Goal: Task Accomplishment & Management: Use online tool/utility

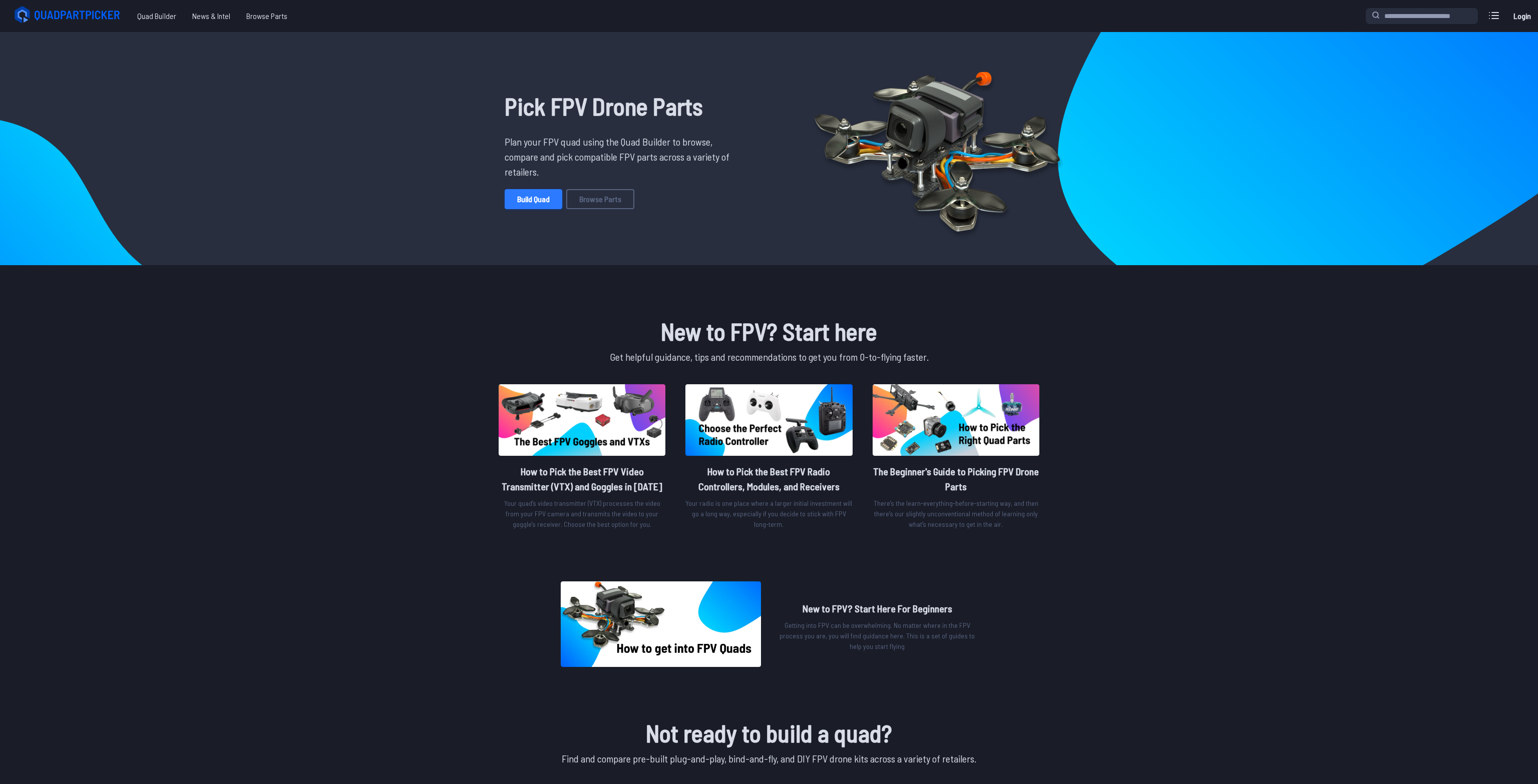
click at [537, 198] on link "Build Quad" at bounding box center [533, 199] width 58 height 20
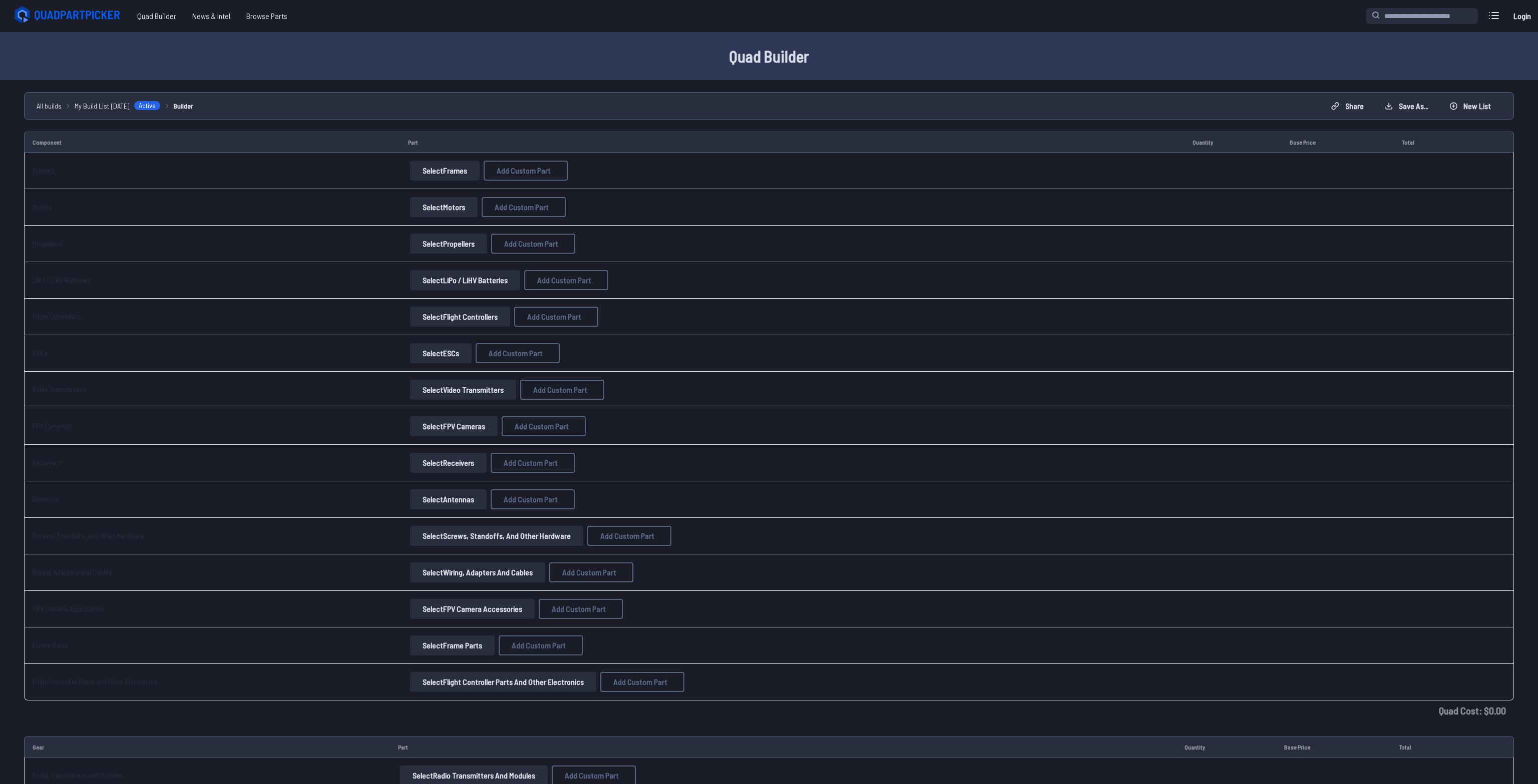
click at [428, 176] on button "Select Frames" at bounding box center [445, 170] width 70 height 20
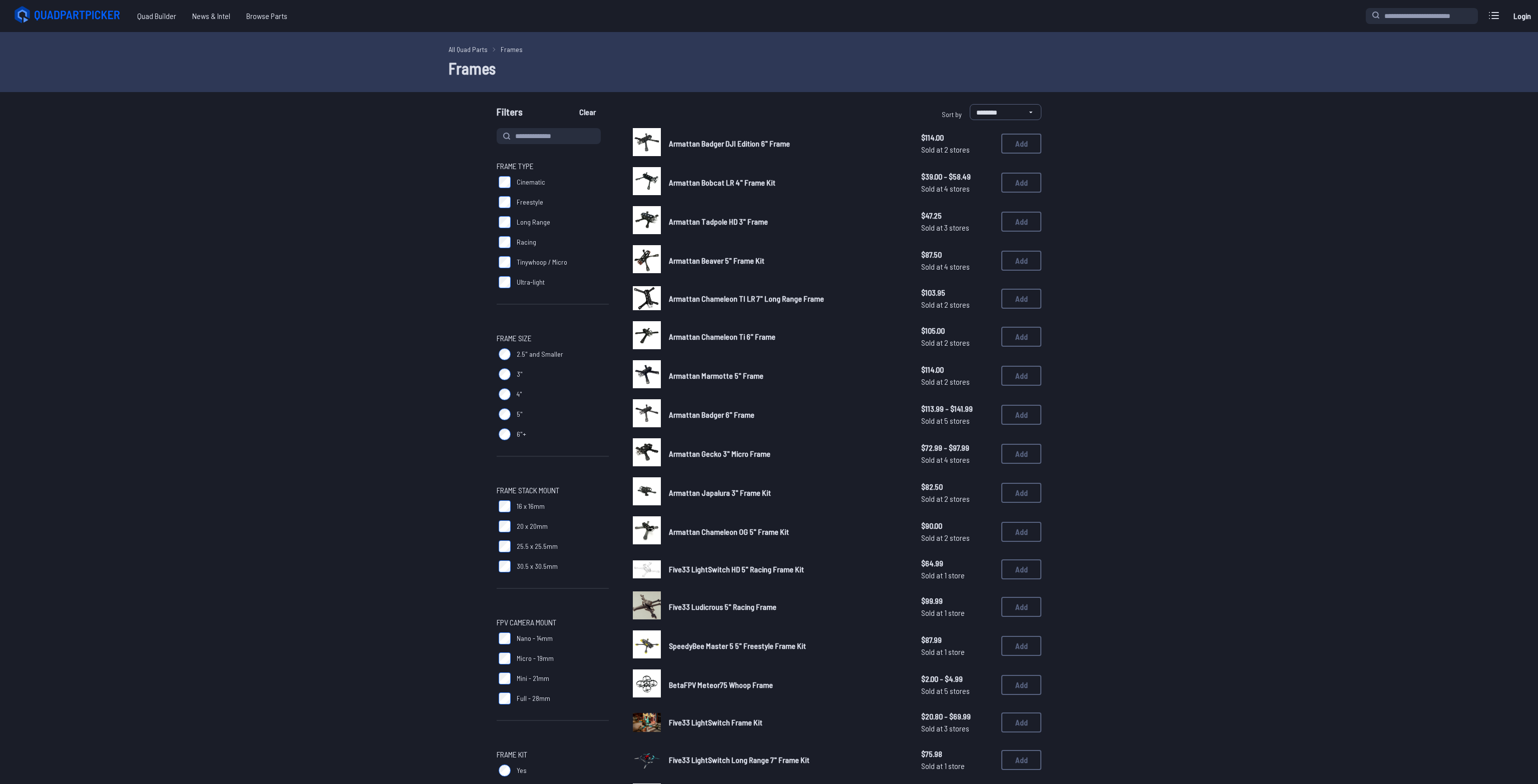
click at [324, 287] on form "**********" at bounding box center [769, 518] width 1538 height 829
click at [1034, 179] on button "Add" at bounding box center [1021, 182] width 40 height 20
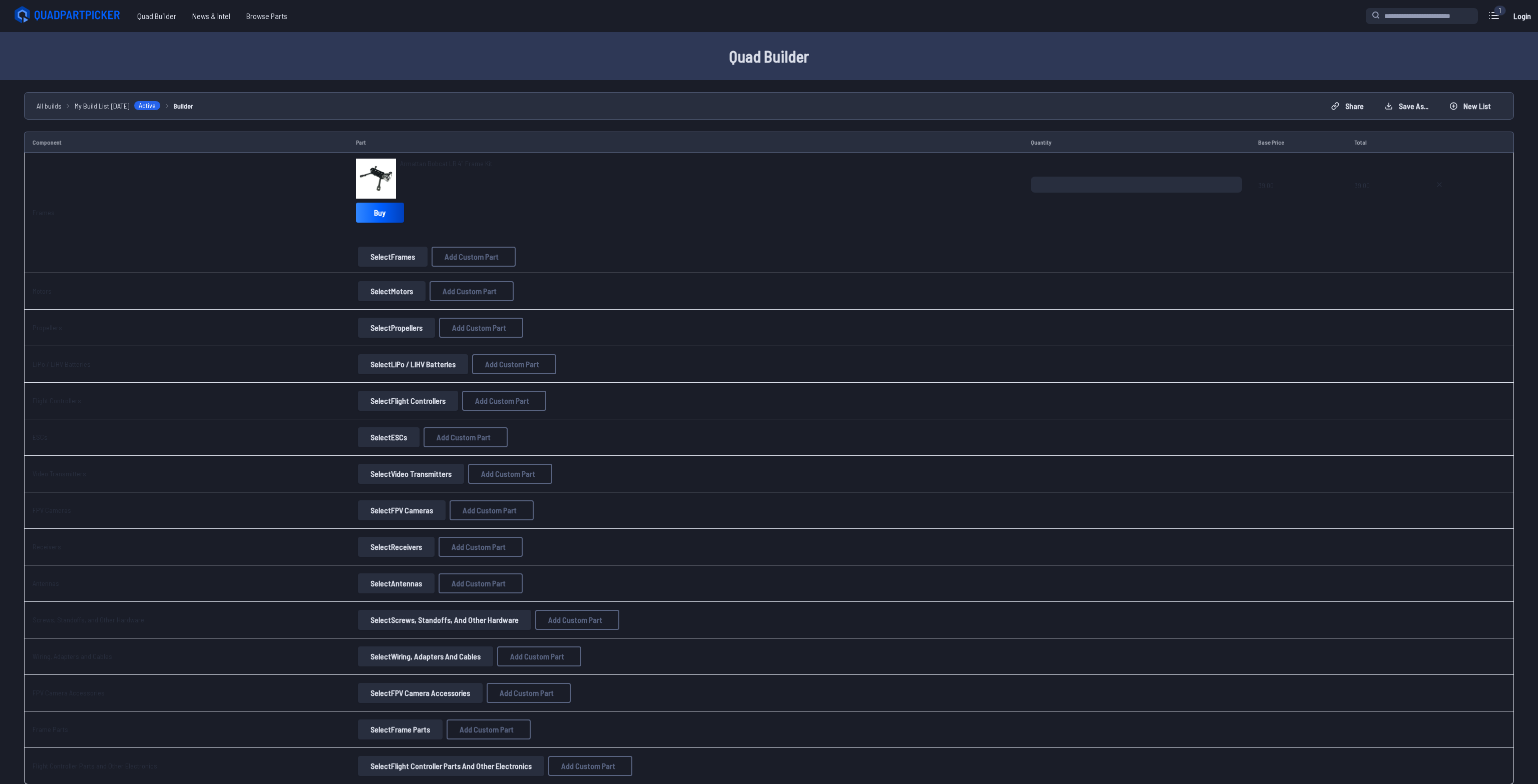
click at [375, 292] on button "Select Motors" at bounding box center [391, 291] width 67 height 20
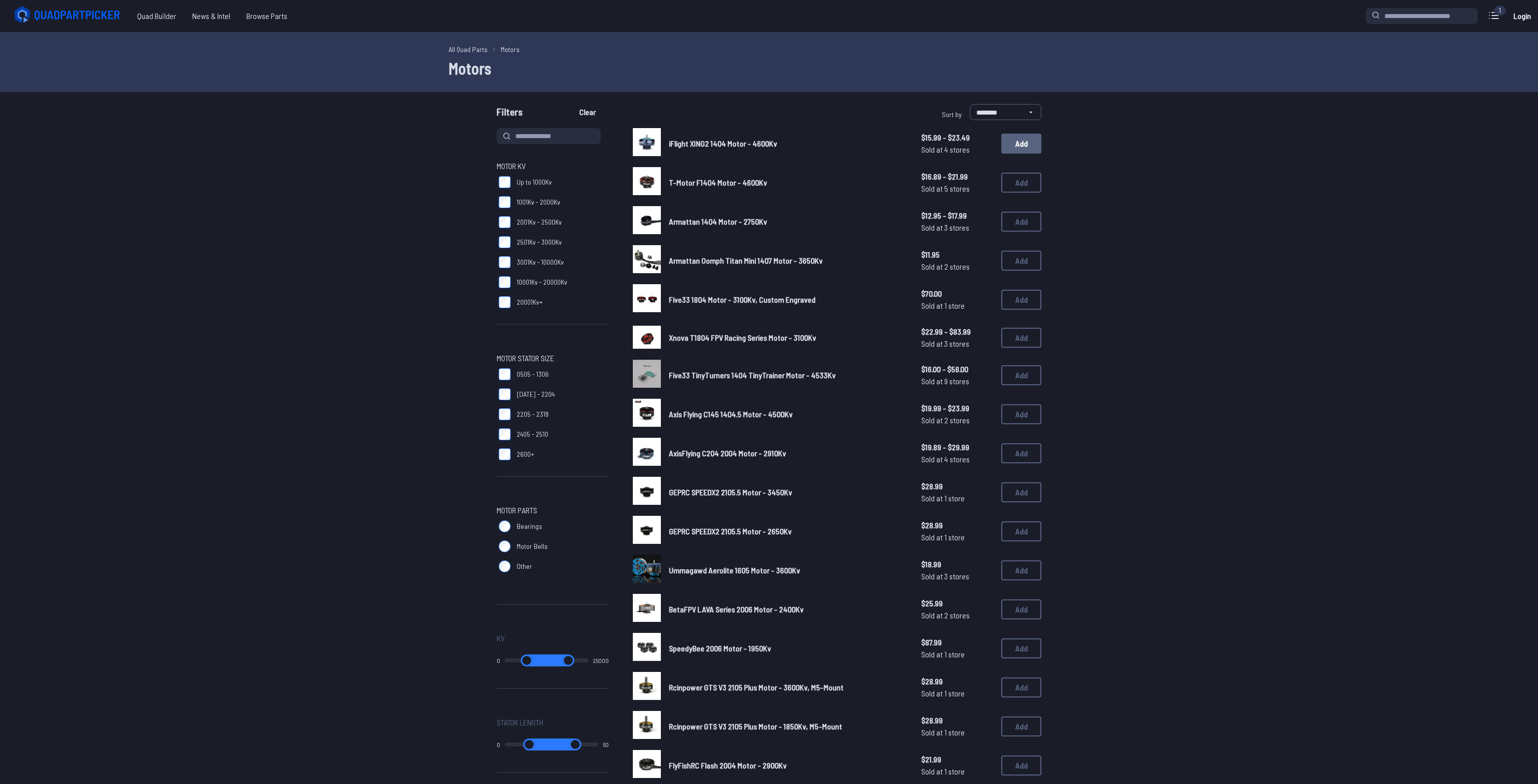
click at [1023, 146] on button "Add" at bounding box center [1021, 143] width 40 height 20
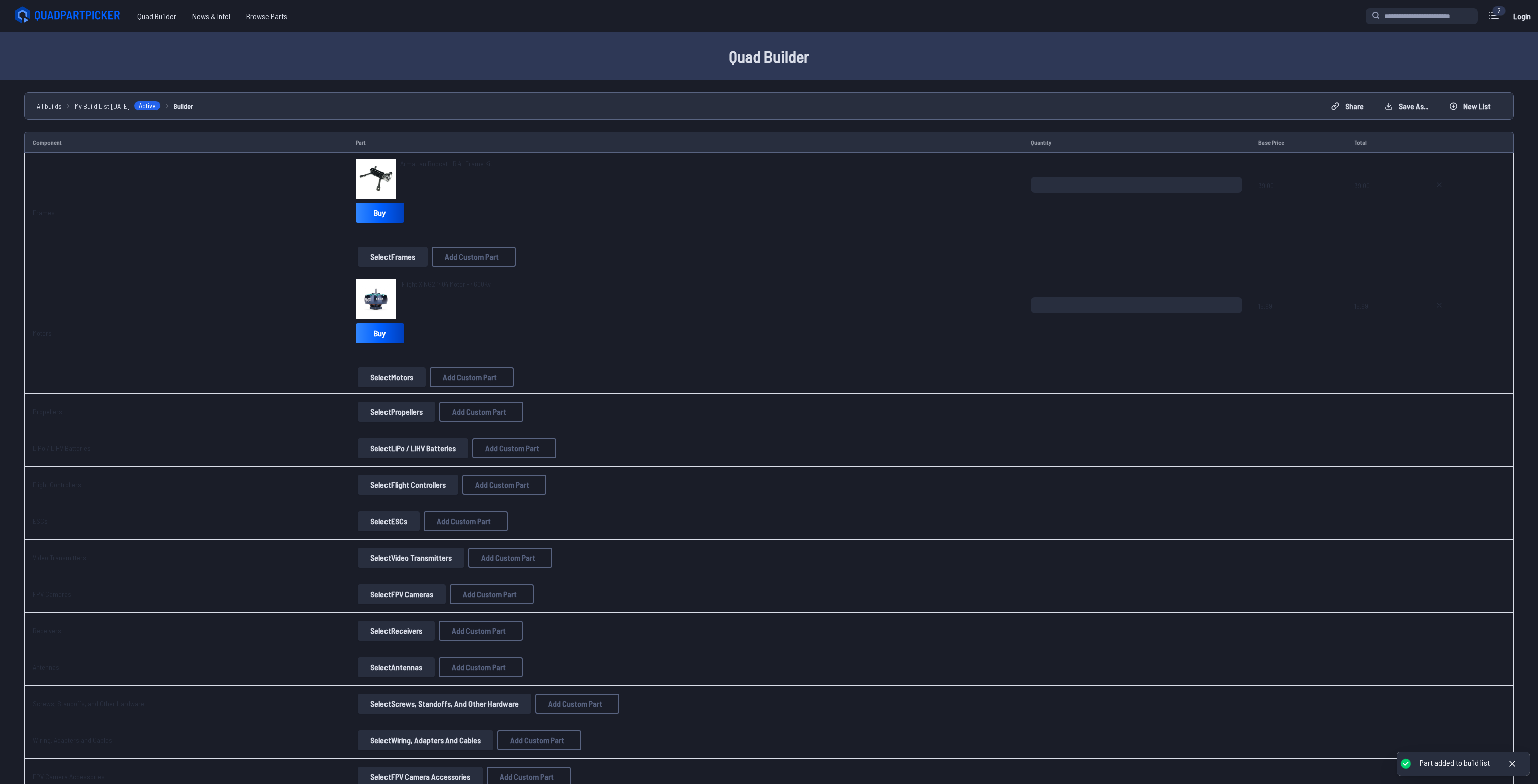
click at [362, 407] on button "Select Propellers" at bounding box center [396, 411] width 77 height 20
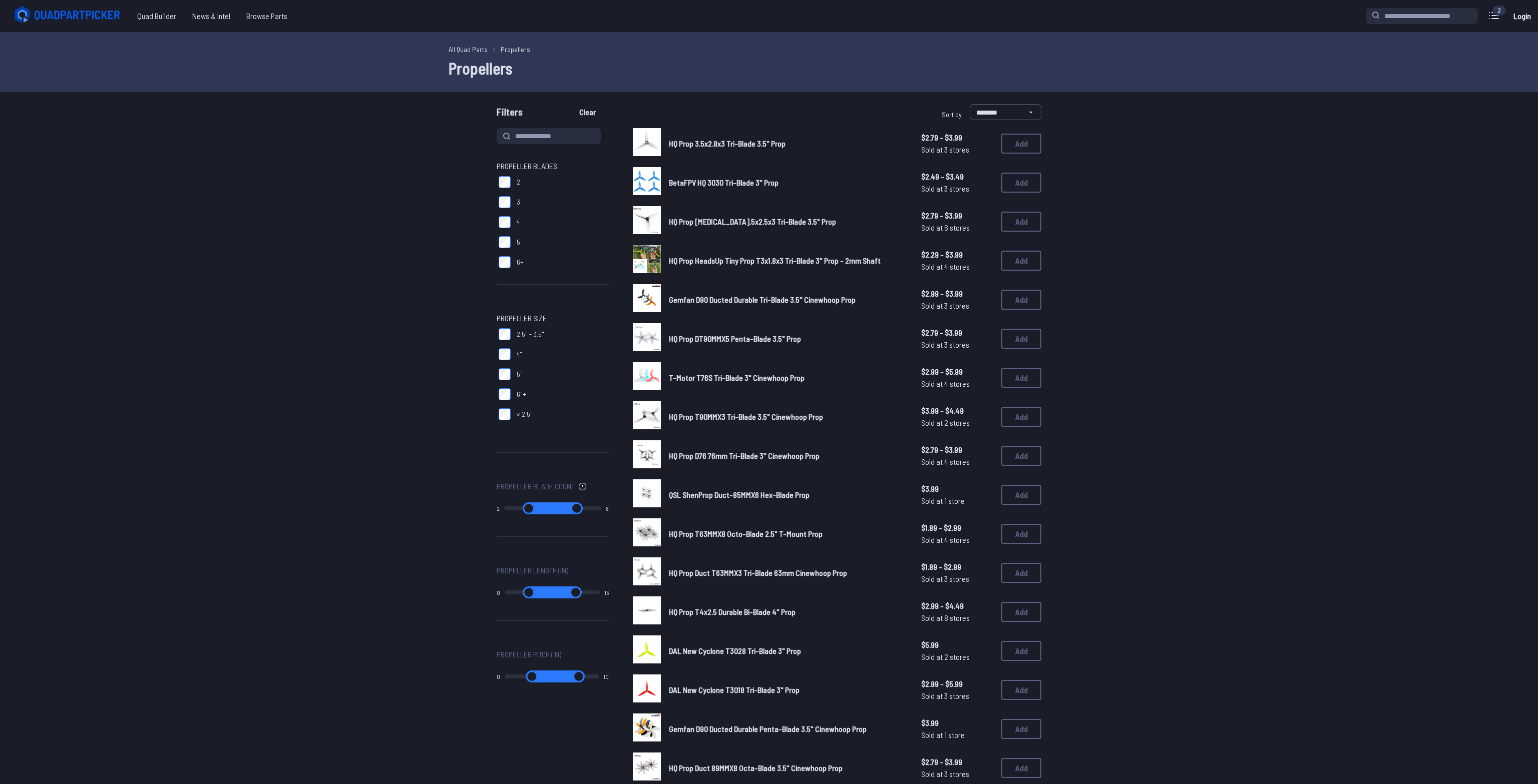
click at [1024, 194] on div "BetaFPV HQ 3030 Tri-Blade 3" Prop $2.49 - $3.49 Sold at 3 stores $2.49 - $3.49 …" at bounding box center [837, 182] width 408 height 31
click at [1021, 185] on button "Add" at bounding box center [1021, 182] width 40 height 20
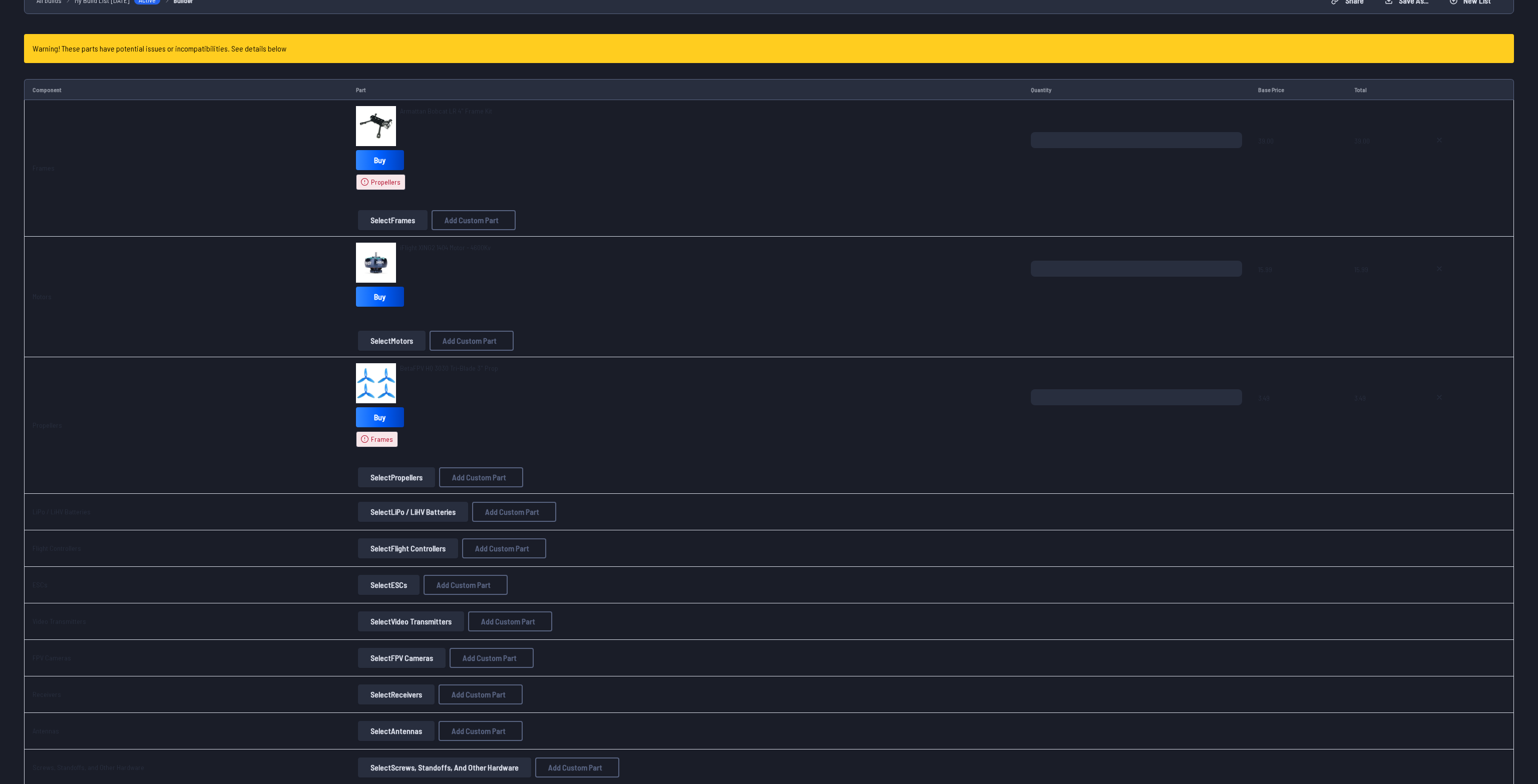
scroll to position [158, 0]
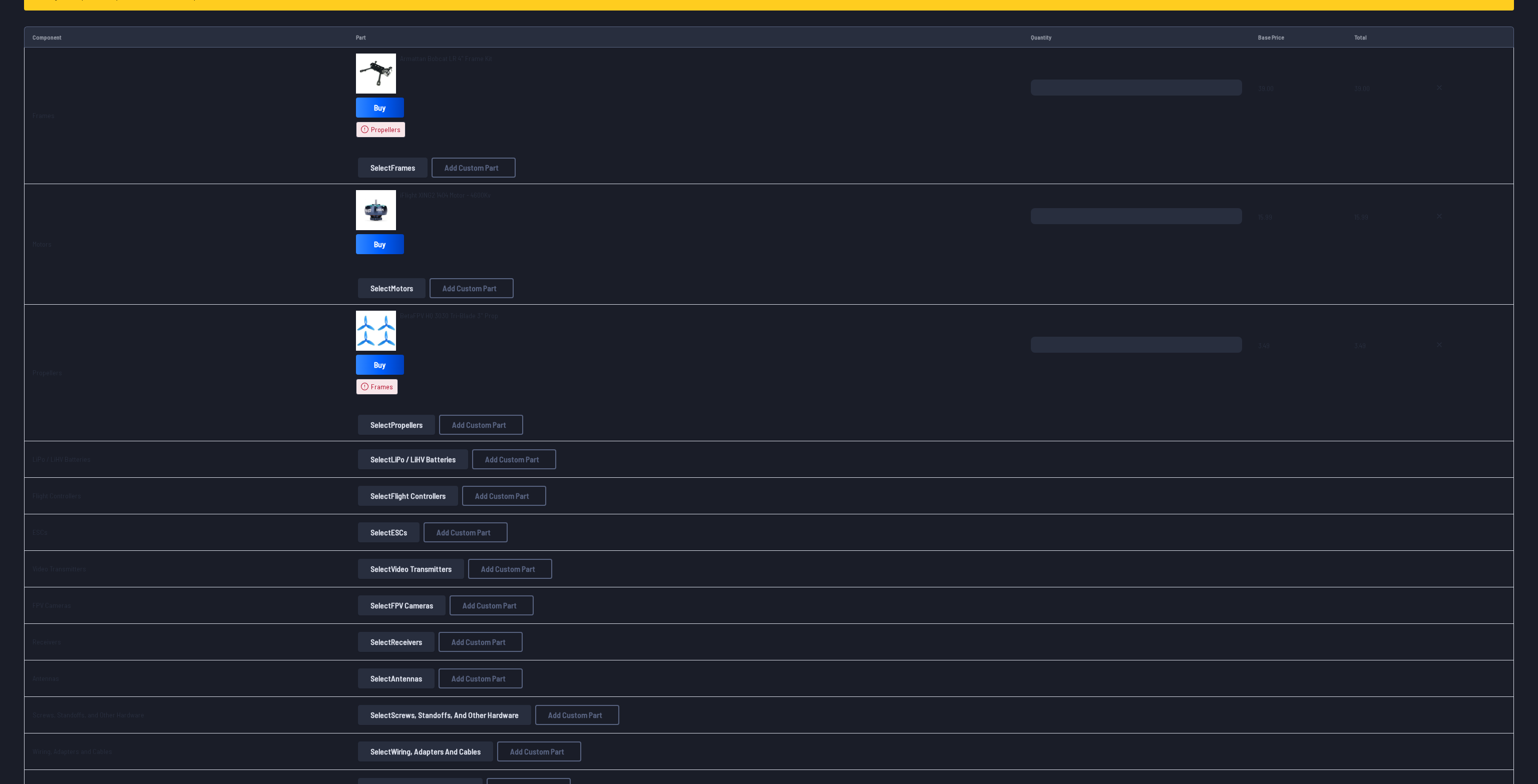
click at [387, 454] on button "Select LiPo / LiHV Batteries" at bounding box center [413, 459] width 110 height 20
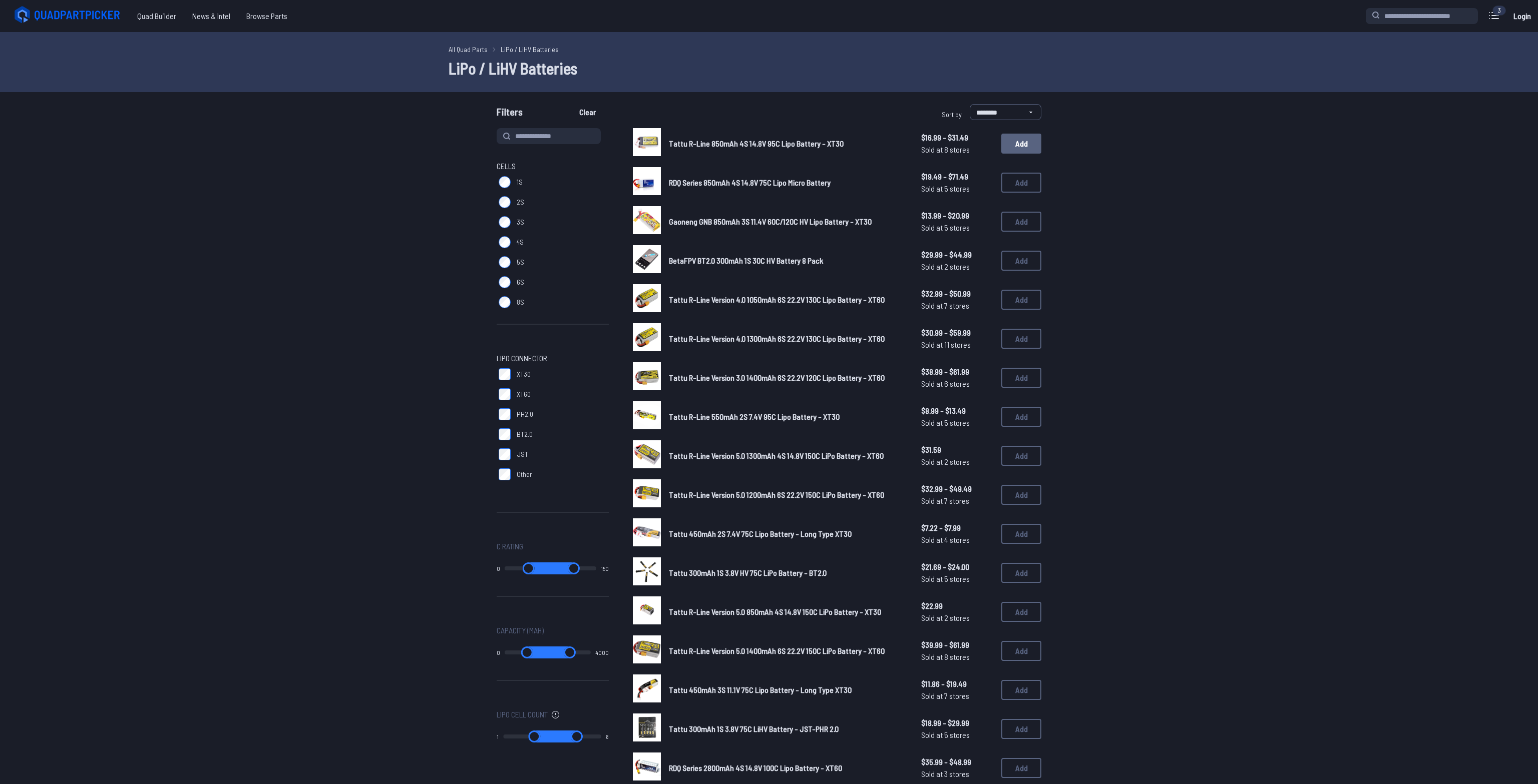
click at [1020, 147] on button "Add" at bounding box center [1021, 143] width 40 height 20
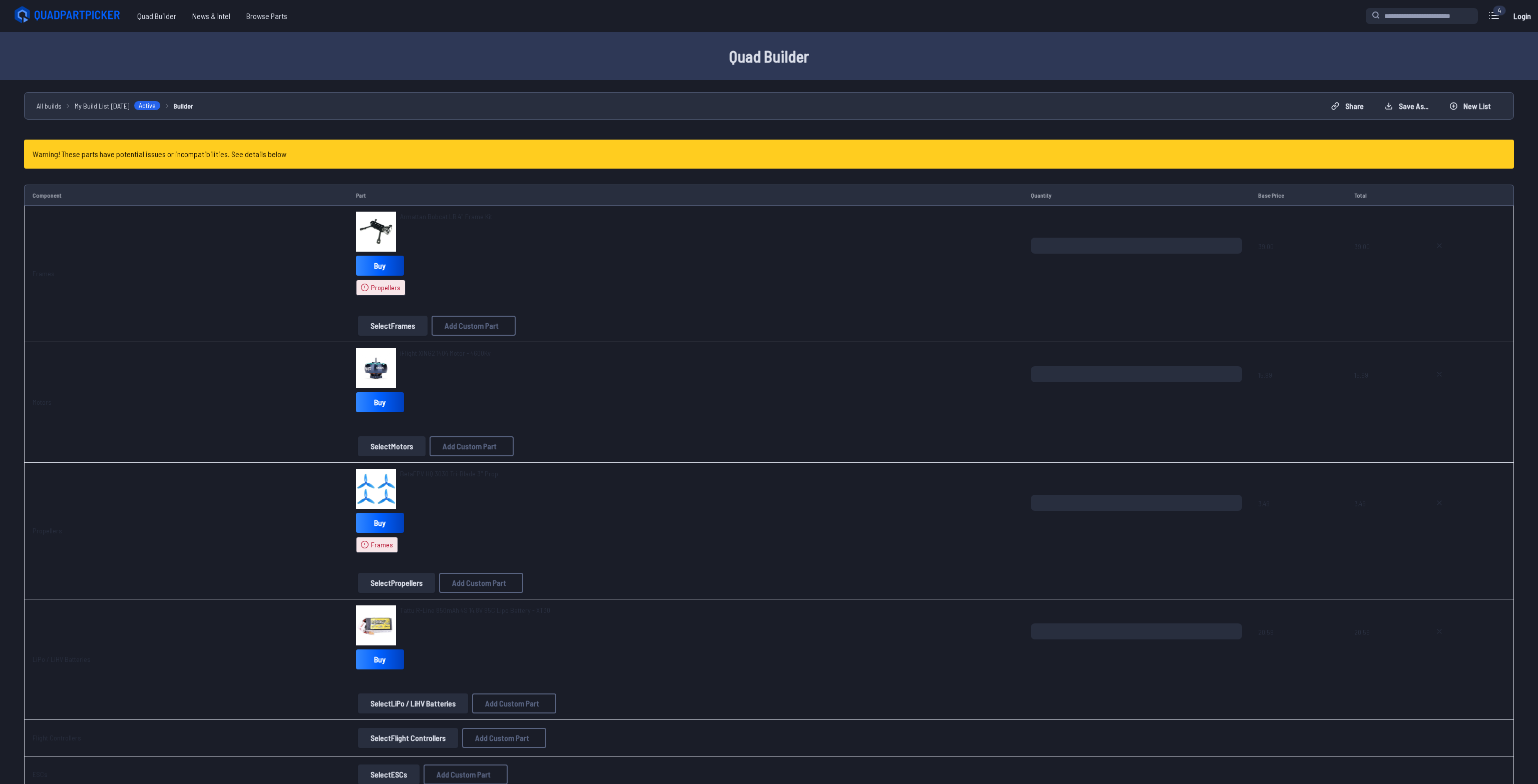
click at [365, 322] on button "Select Frames" at bounding box center [393, 326] width 70 height 20
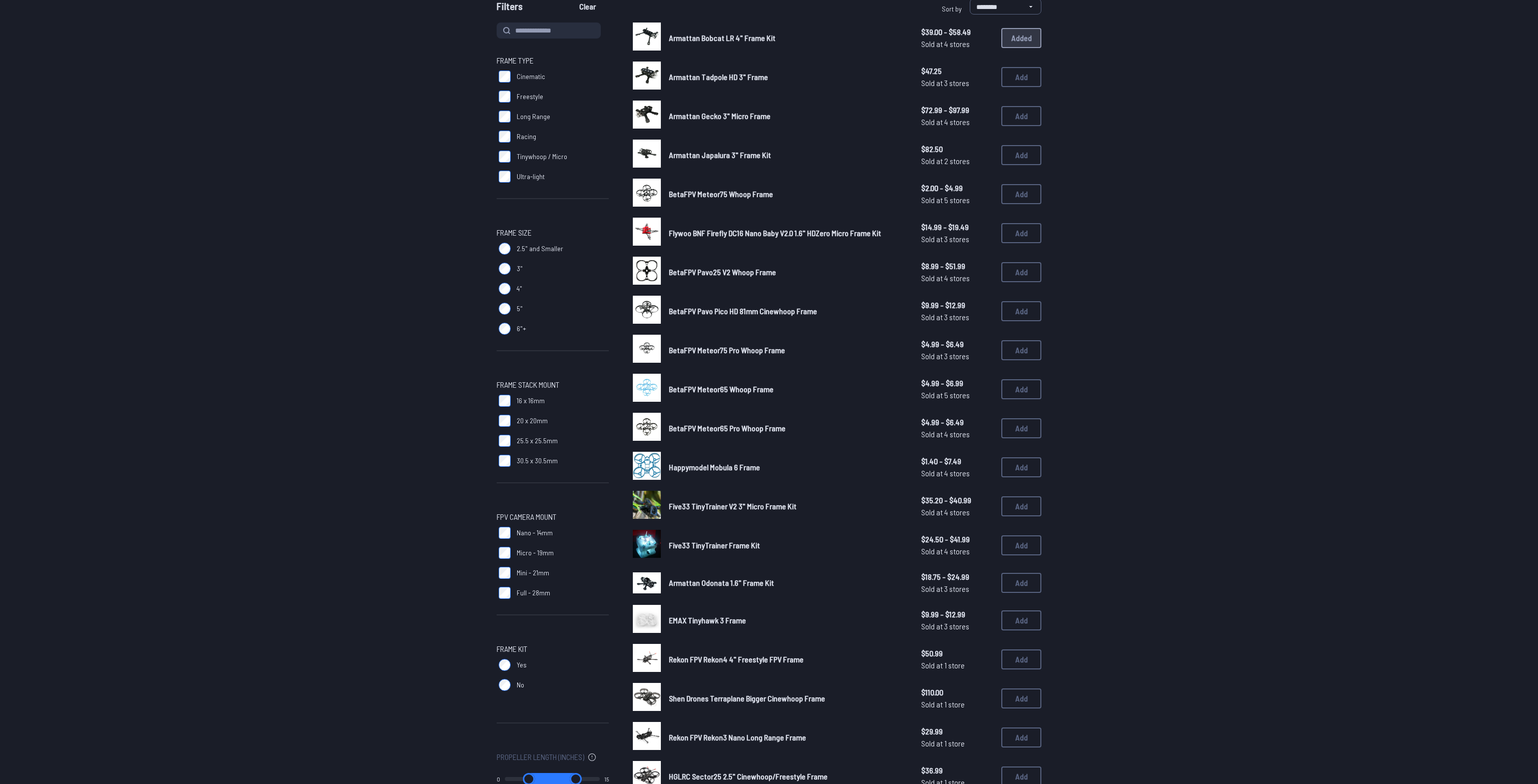
scroll to position [158, 0]
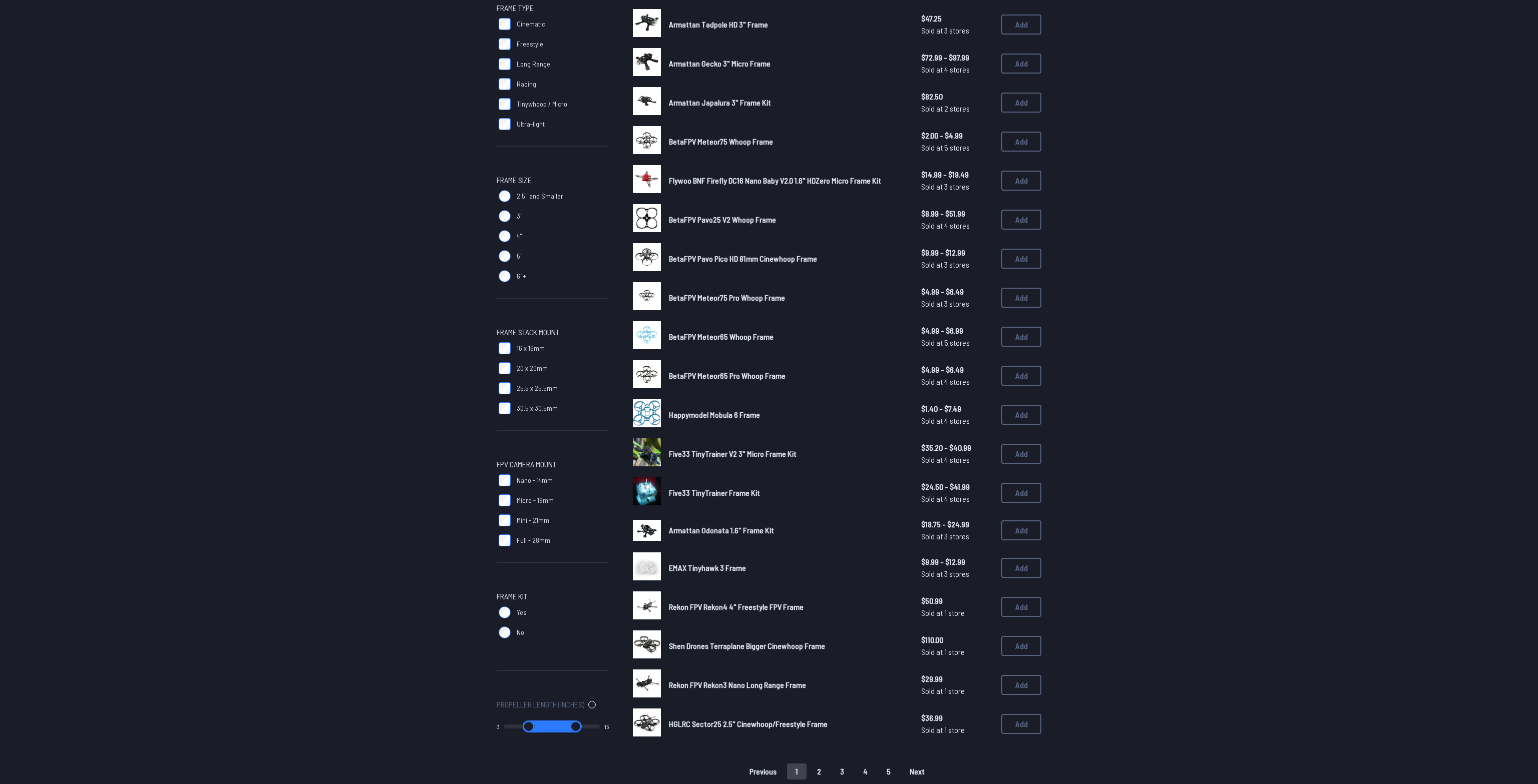
drag, startPoint x: 506, startPoint y: 726, endPoint x: 524, endPoint y: 728, distance: 18.1
type input "*"
click at [524, 728] on input "range" at bounding box center [528, 726] width 49 height 12
type input "*"
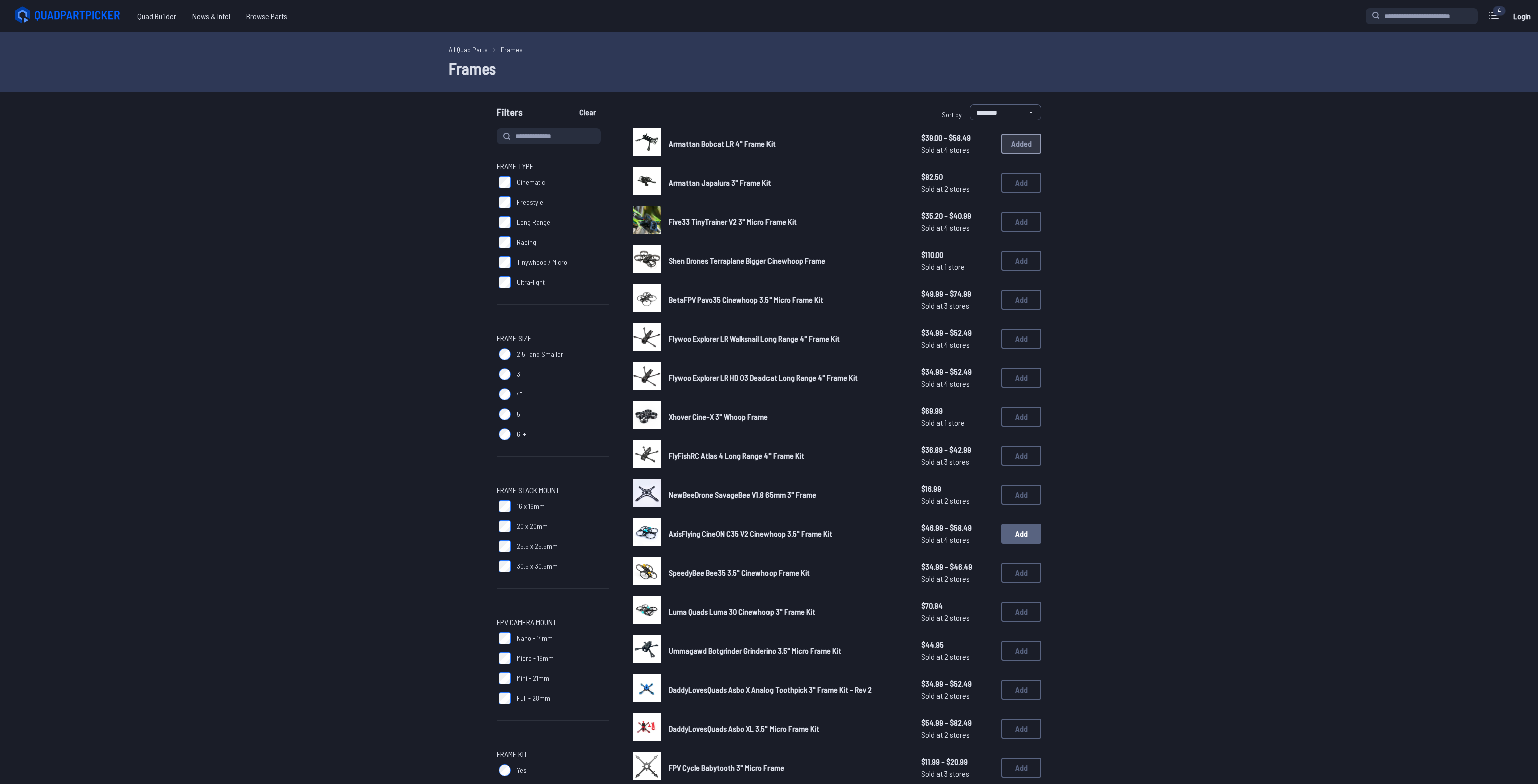
click at [1023, 534] on button "Add" at bounding box center [1021, 534] width 40 height 20
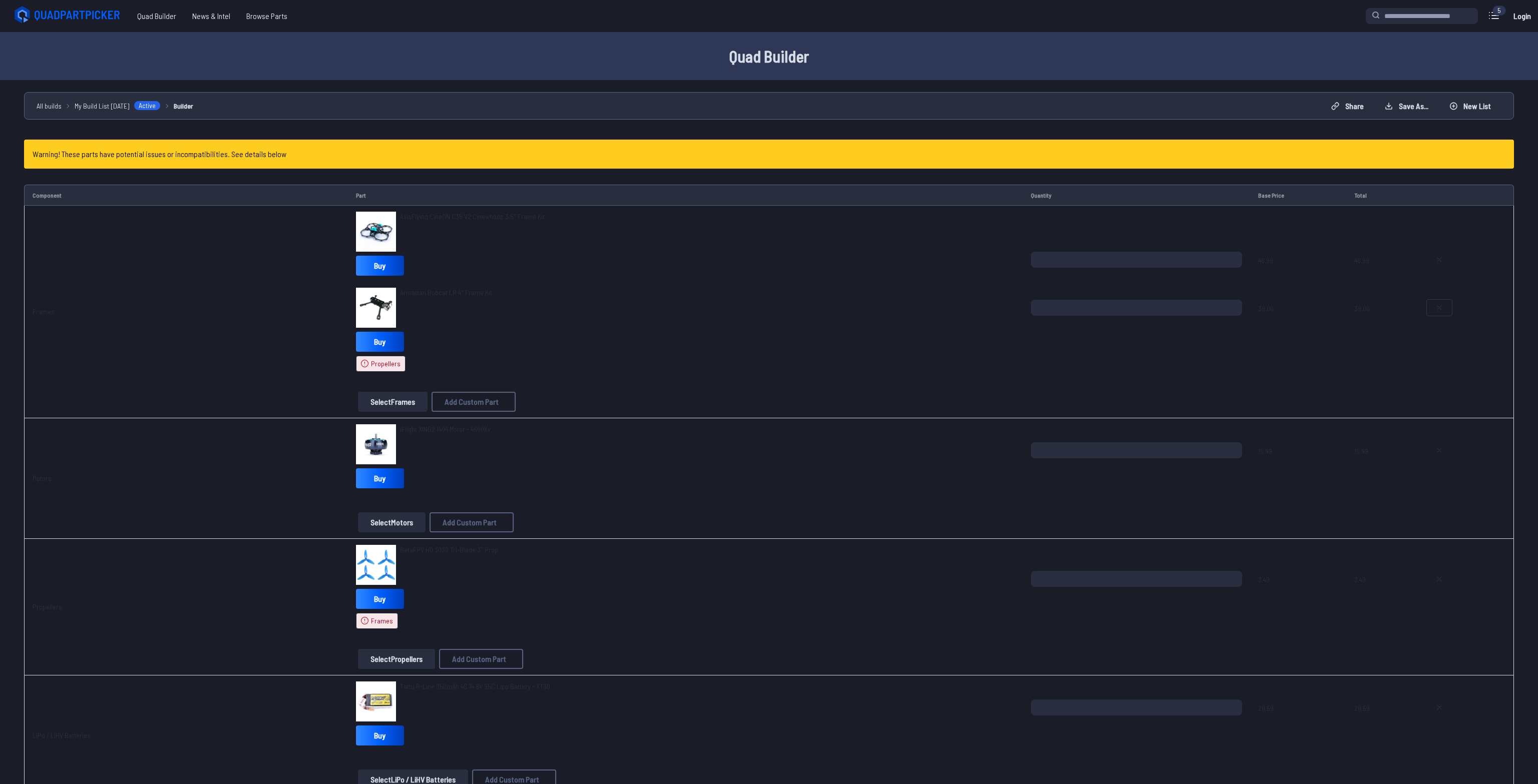
click at [1443, 307] on icon at bounding box center [1439, 308] width 8 height 8
type textarea "**********"
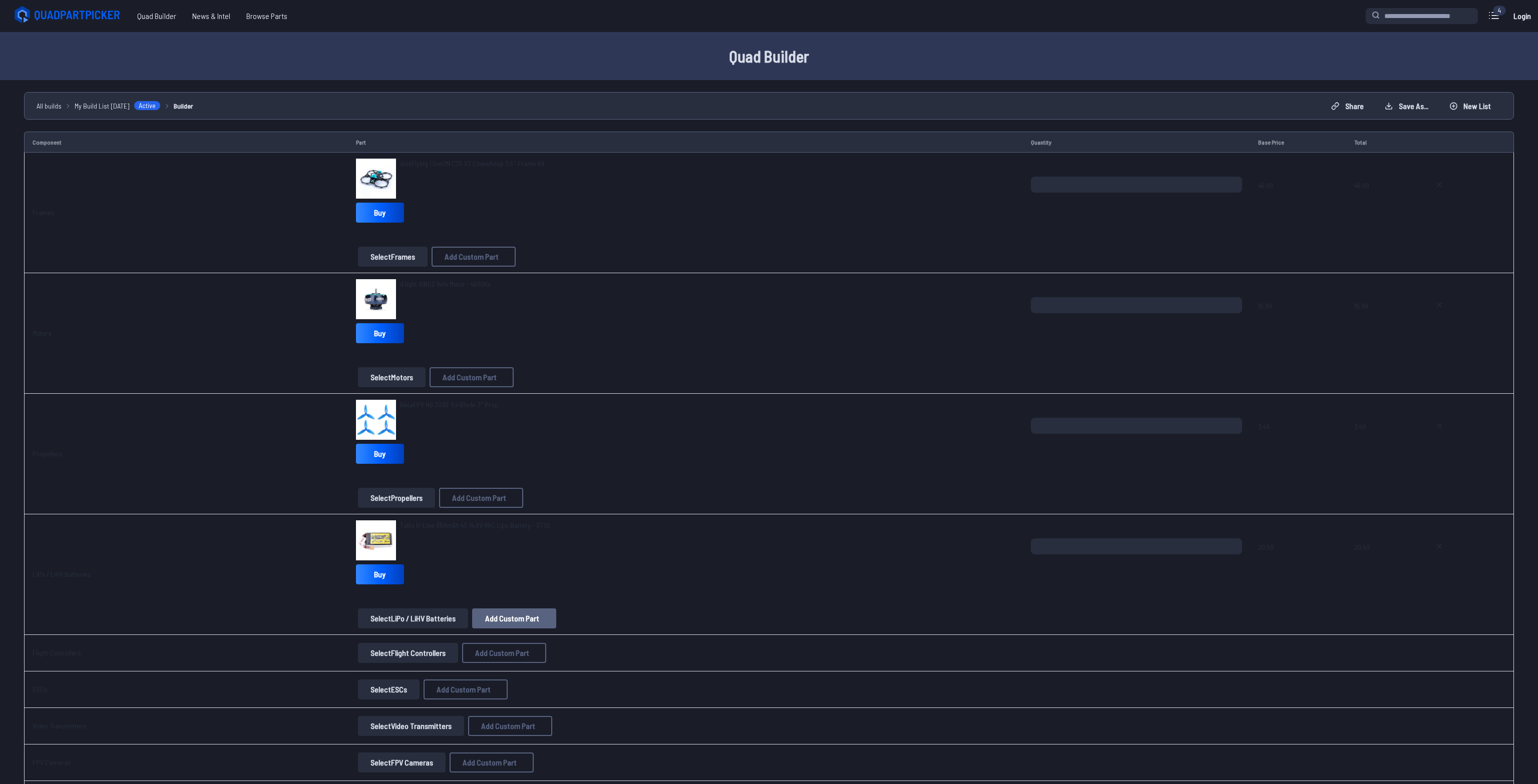
scroll to position [158, 0]
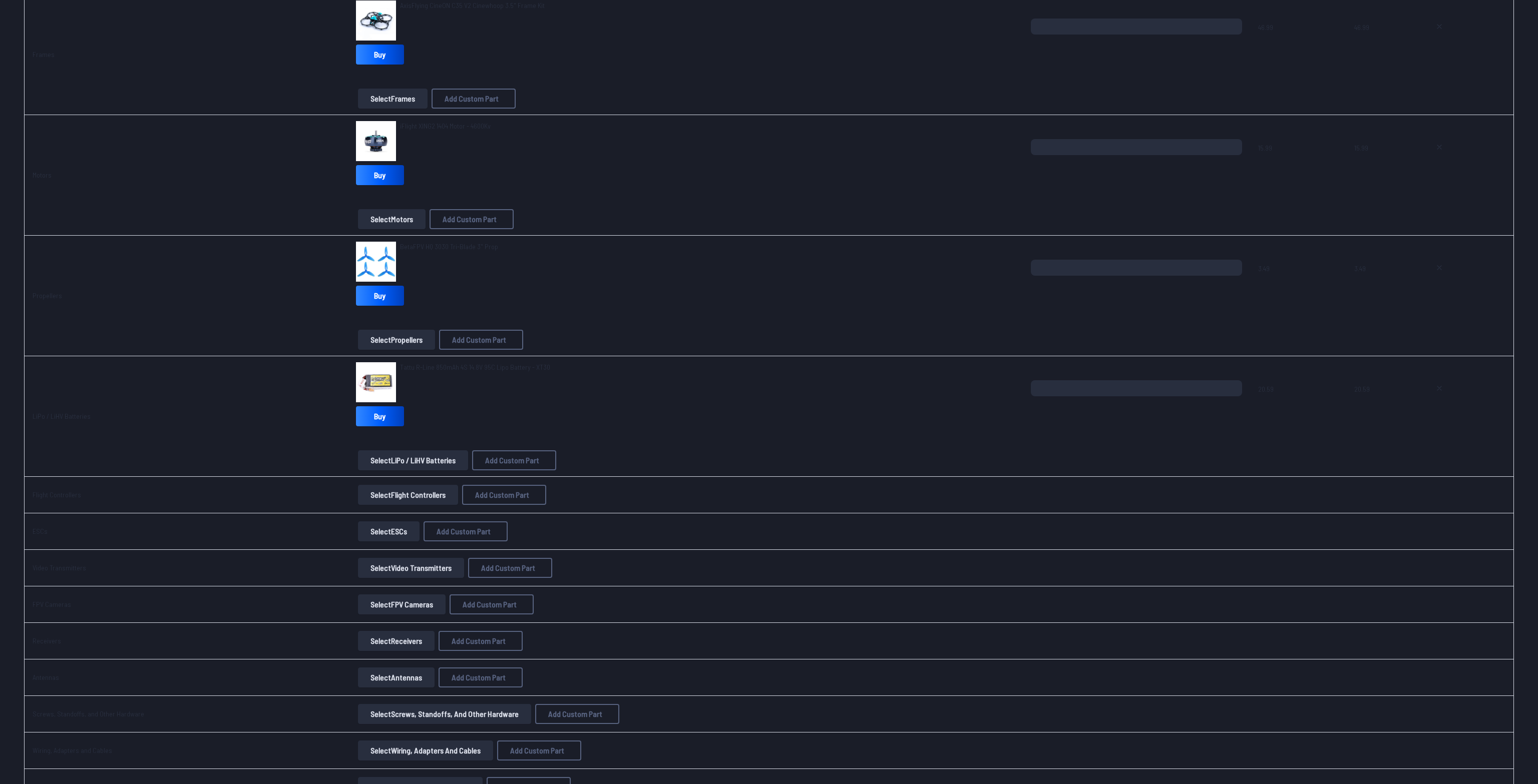
click at [369, 492] on button "Select Flight Controllers" at bounding box center [408, 495] width 100 height 20
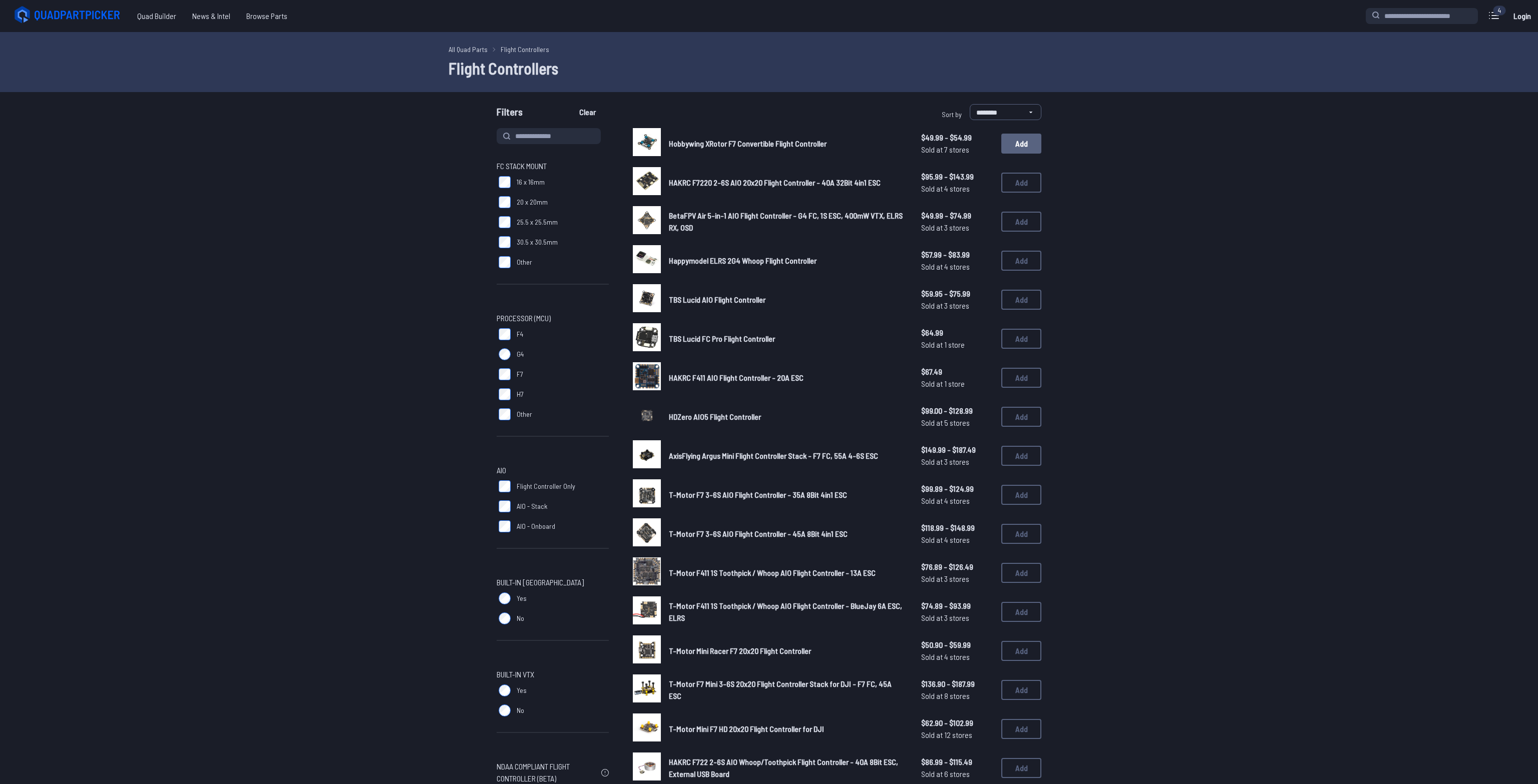
click at [1030, 143] on button "Add" at bounding box center [1021, 143] width 40 height 20
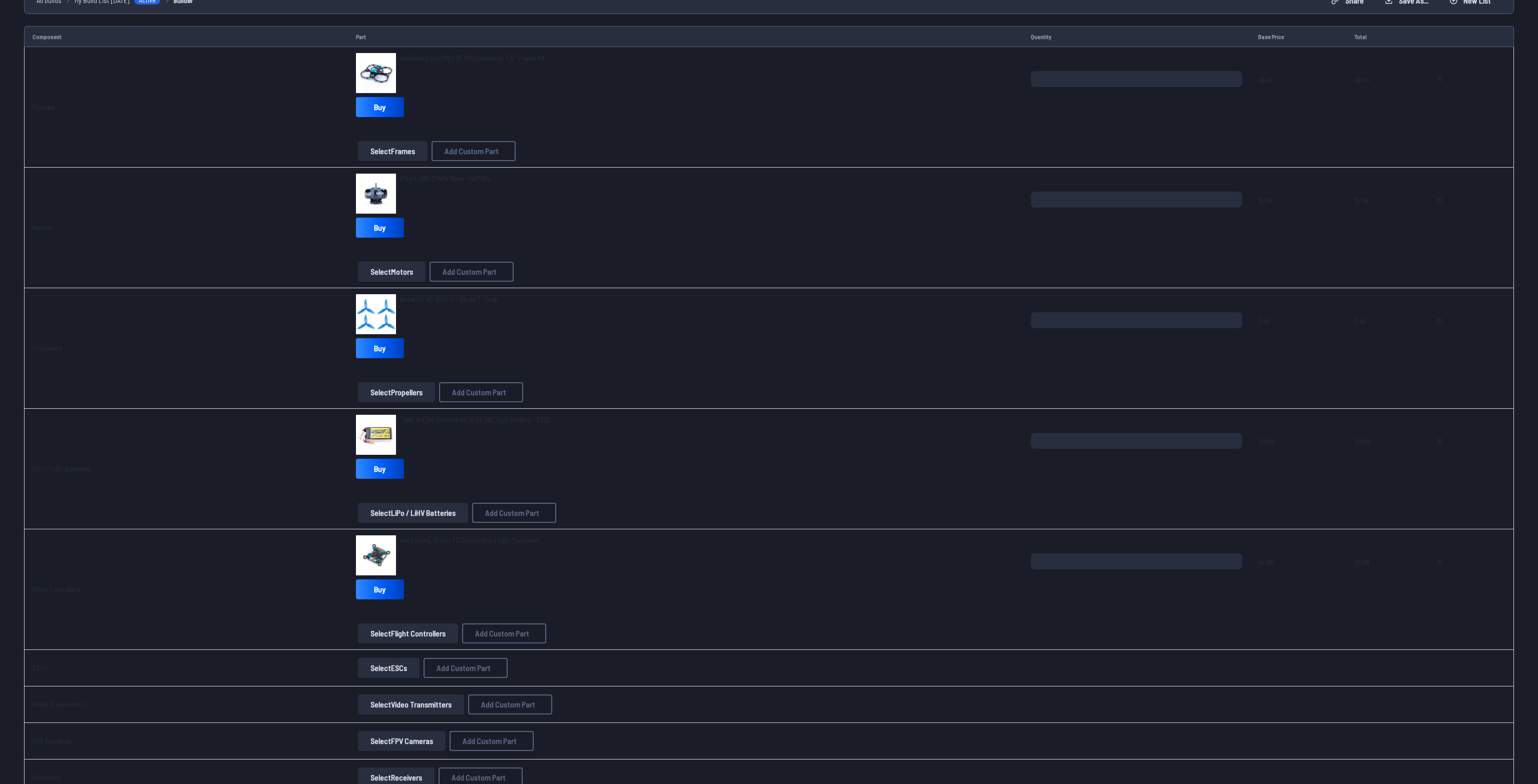
scroll to position [158, 0]
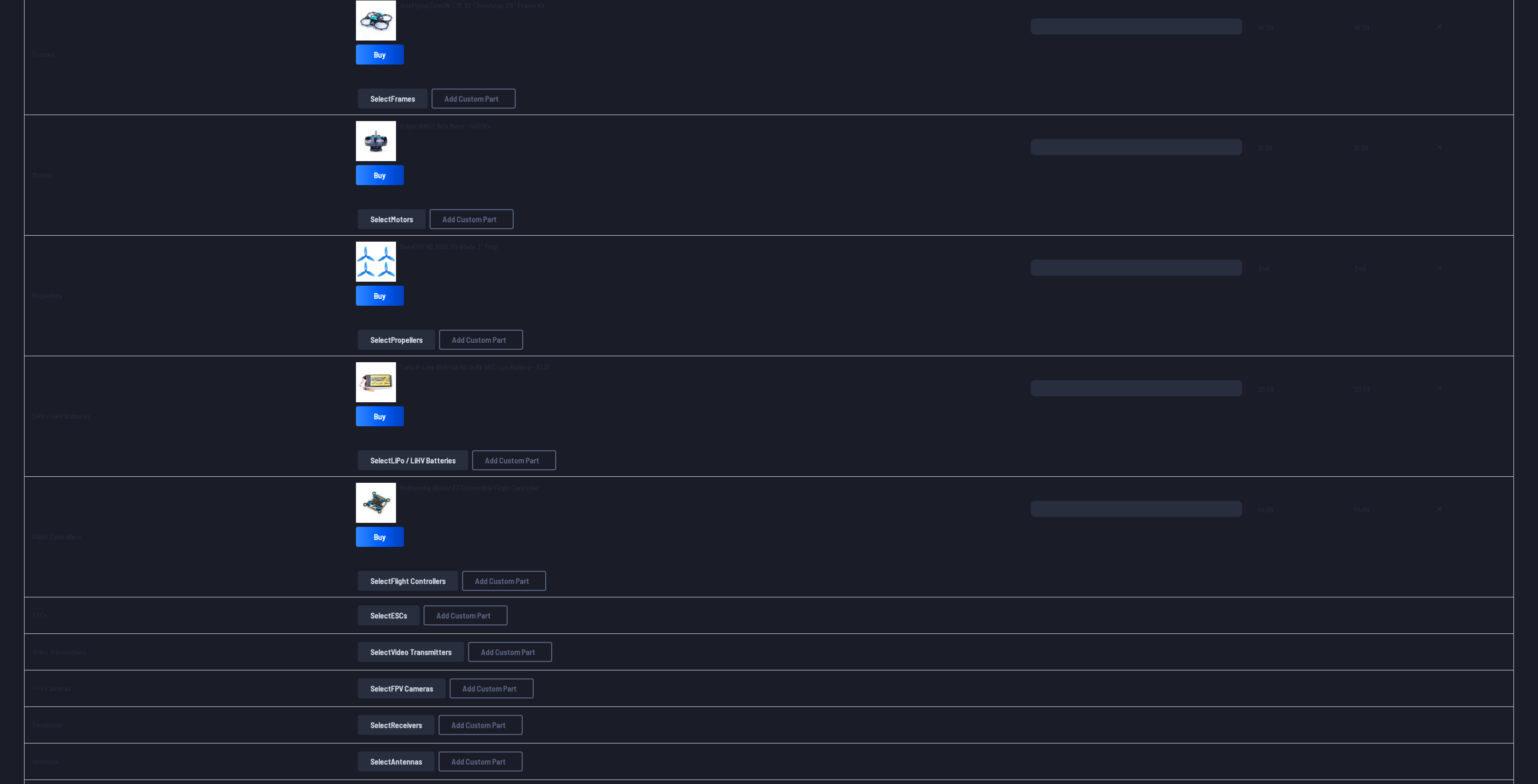
click at [358, 613] on button "Select ESCs" at bounding box center [389, 616] width 62 height 20
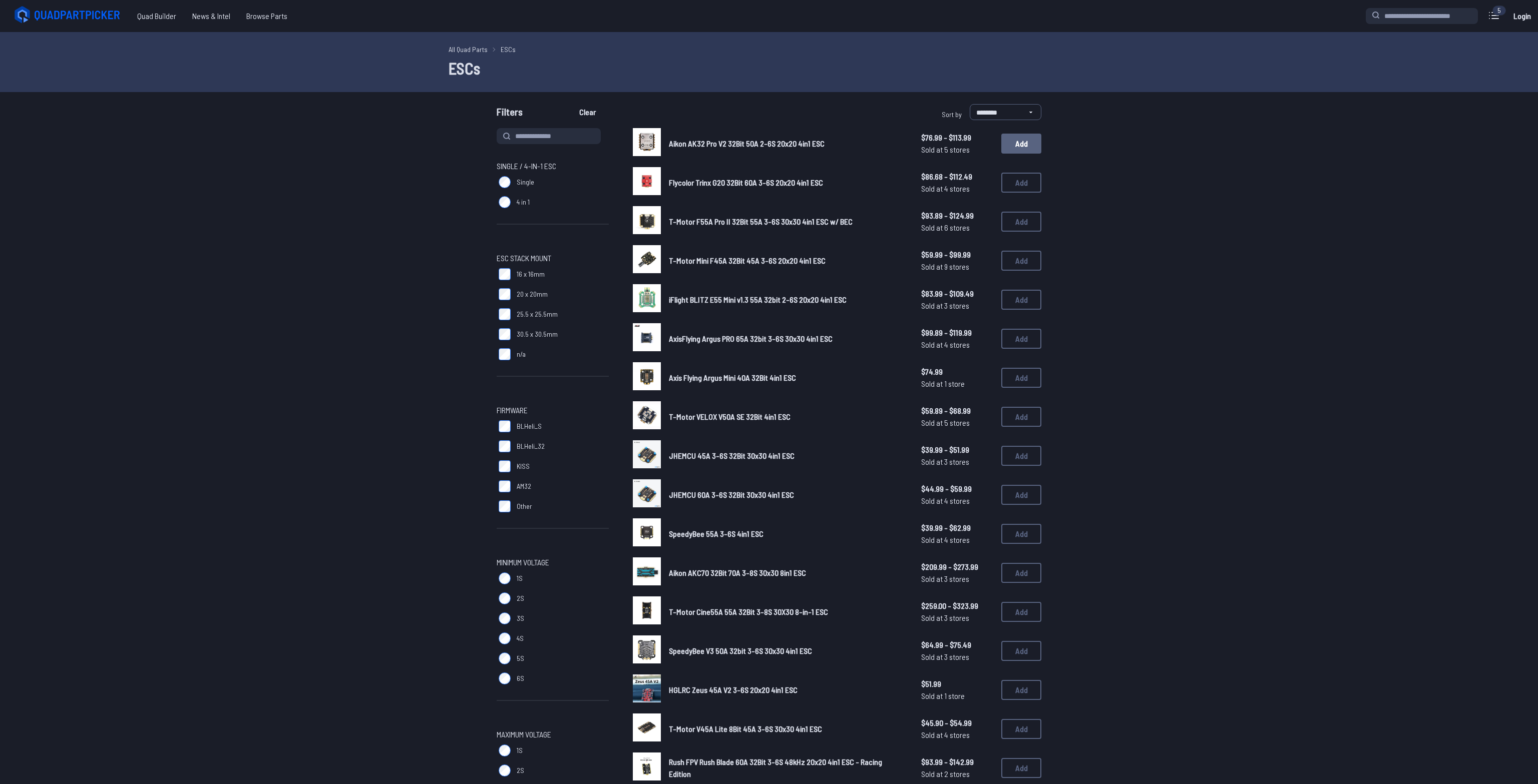
click at [1024, 142] on button "Add" at bounding box center [1021, 143] width 40 height 20
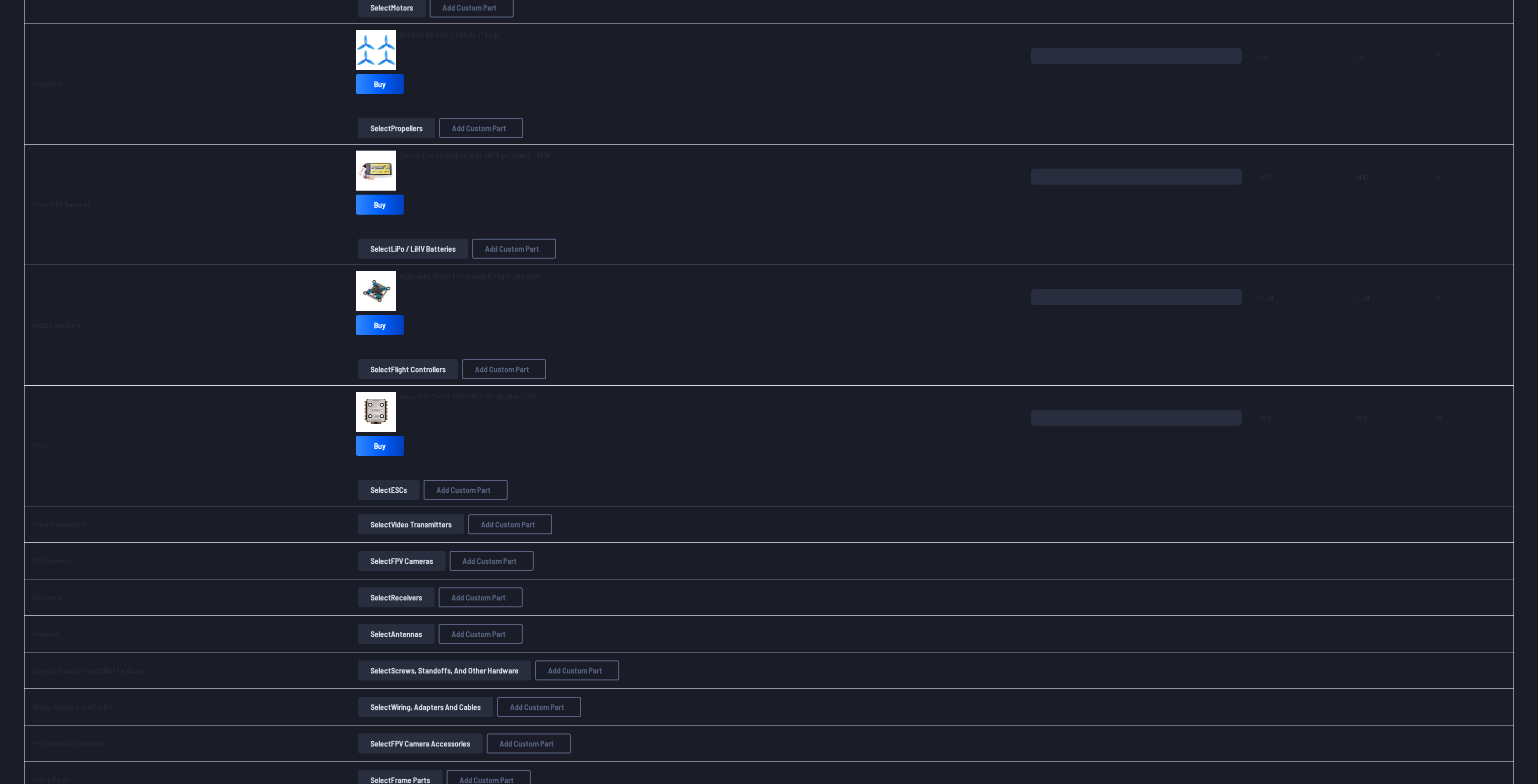
scroll to position [422, 0]
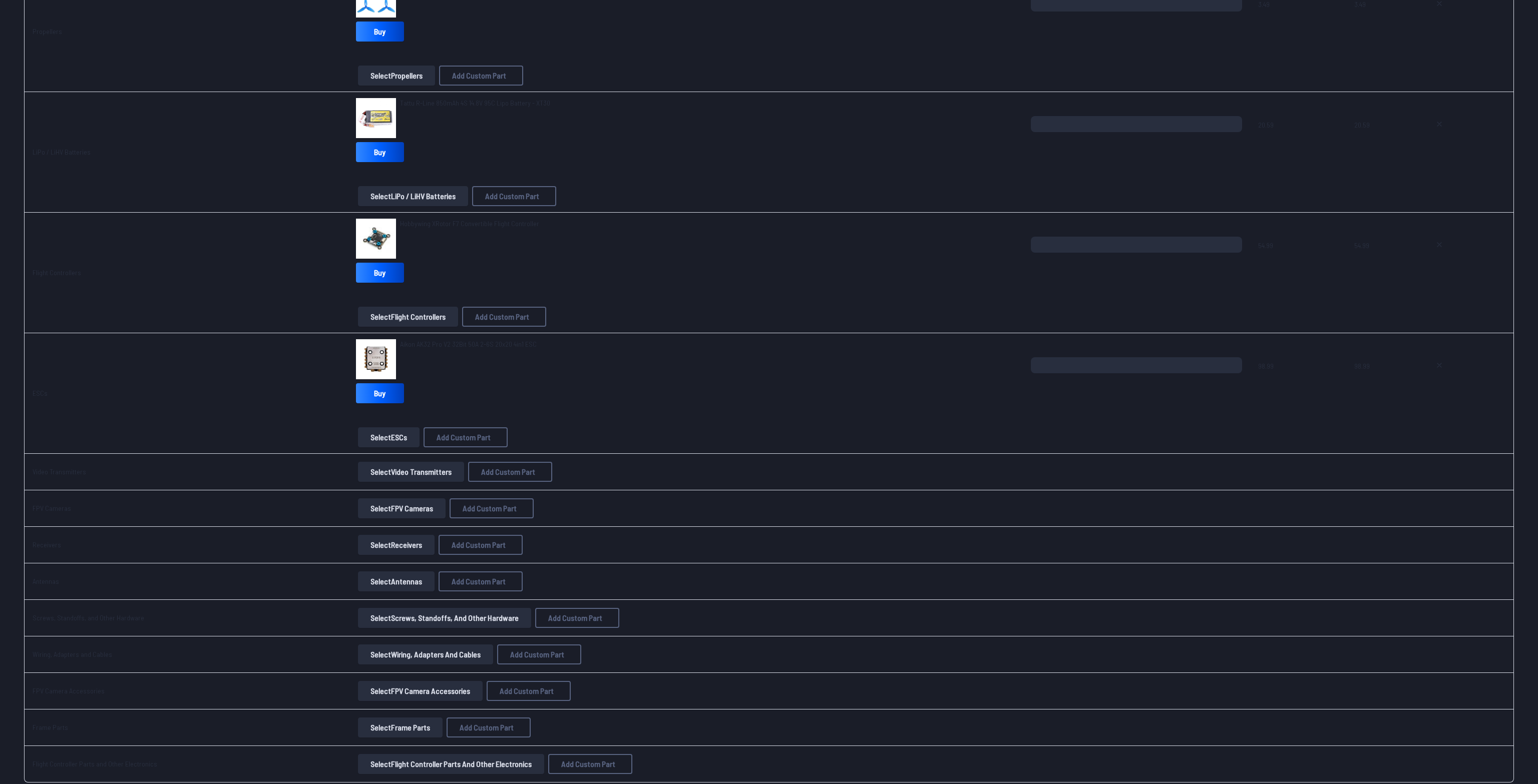
click at [396, 468] on button "Select Video Transmitters" at bounding box center [411, 471] width 106 height 20
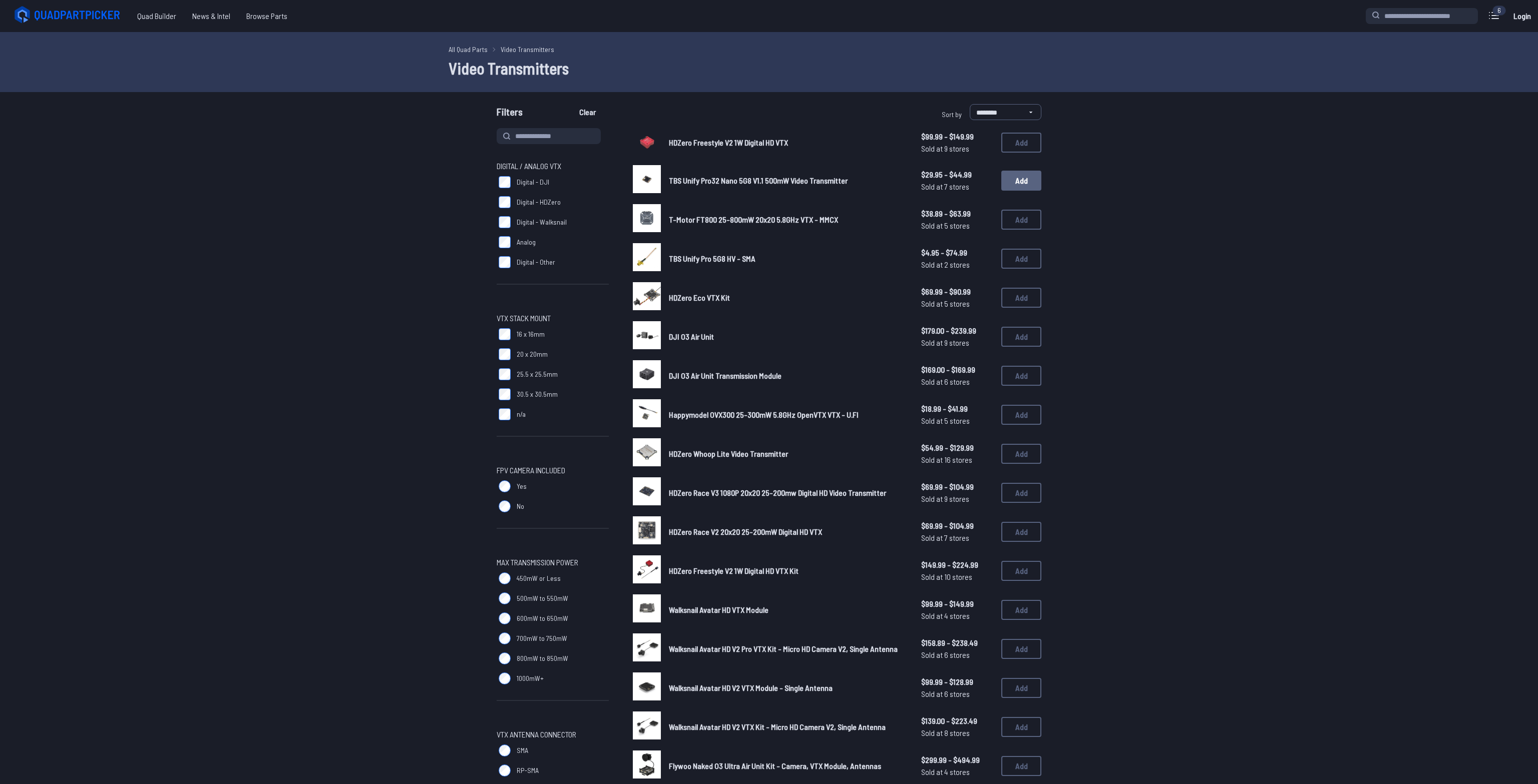
click at [1023, 183] on button "Add" at bounding box center [1021, 181] width 40 height 20
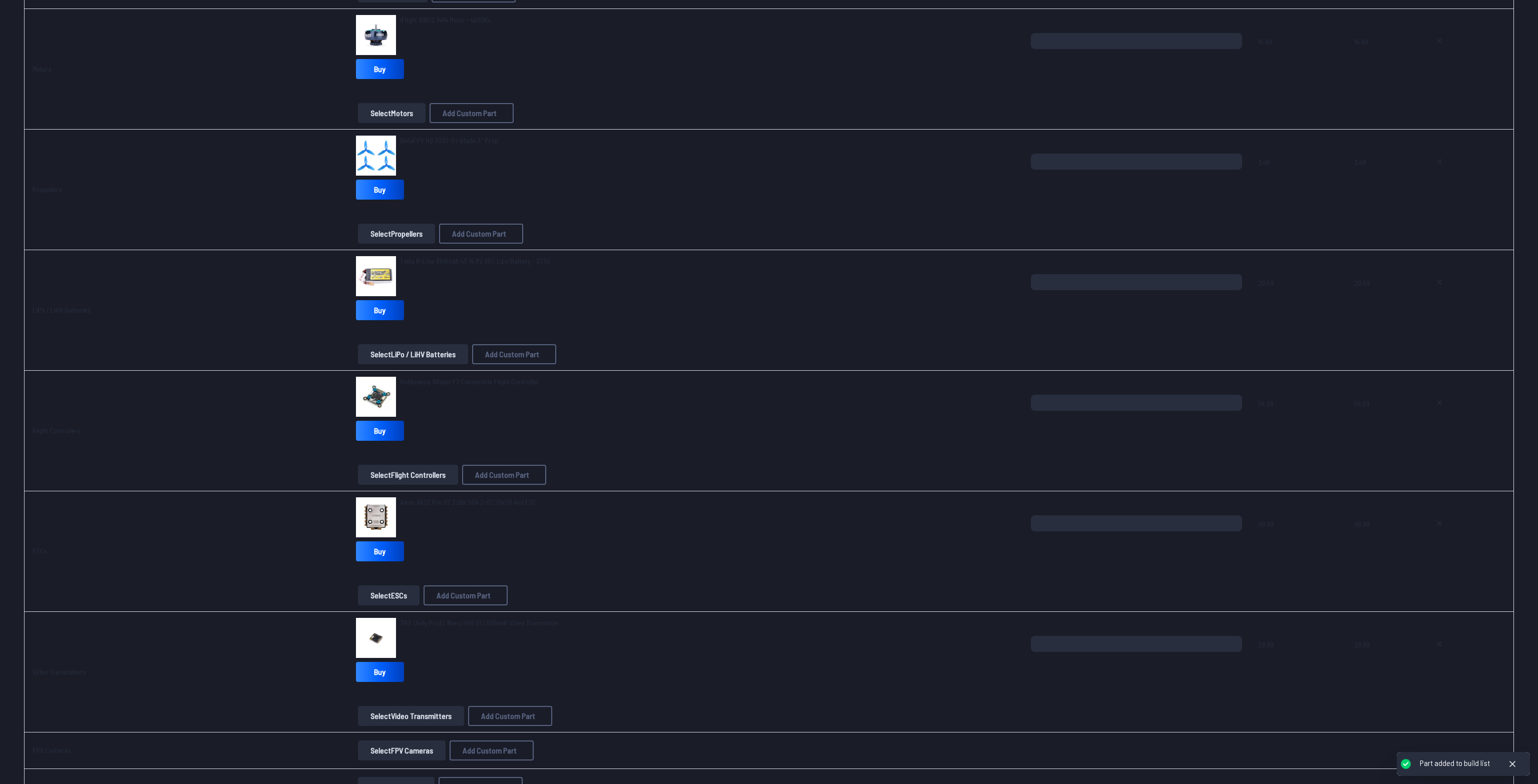
scroll to position [422, 0]
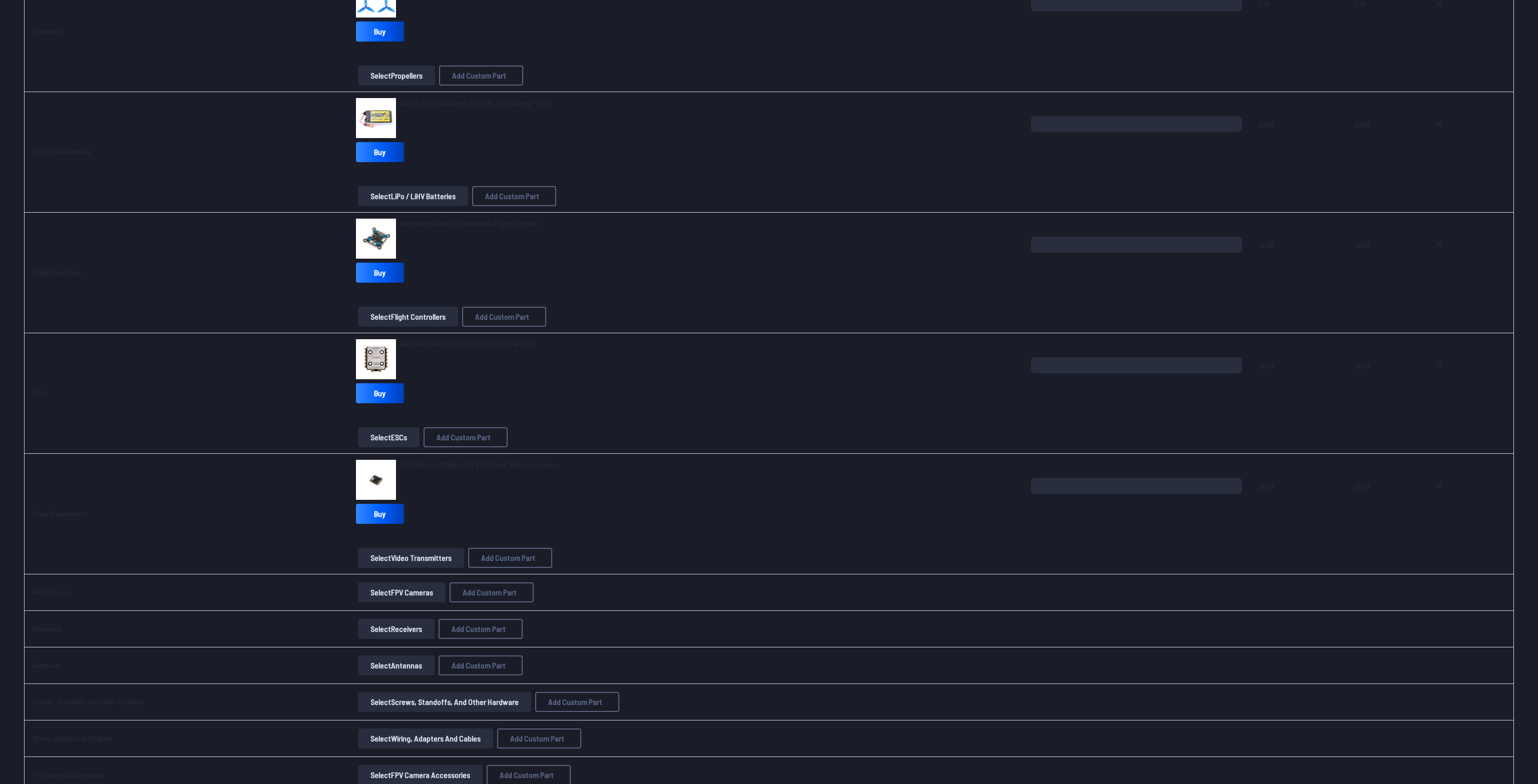
click at [370, 593] on button "Select FPV Cameras" at bounding box center [402, 592] width 88 height 20
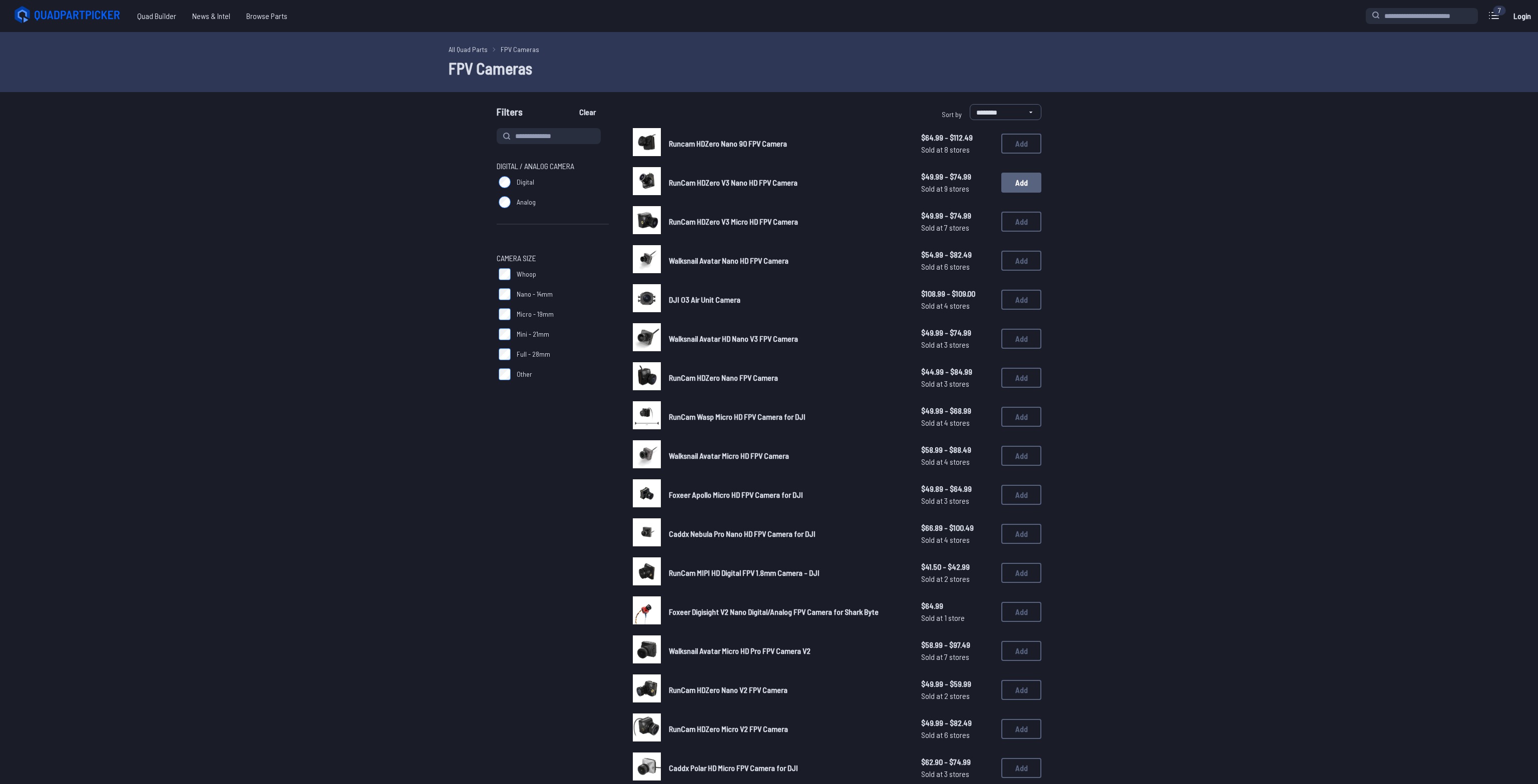
click at [1029, 183] on button "Add" at bounding box center [1021, 182] width 40 height 20
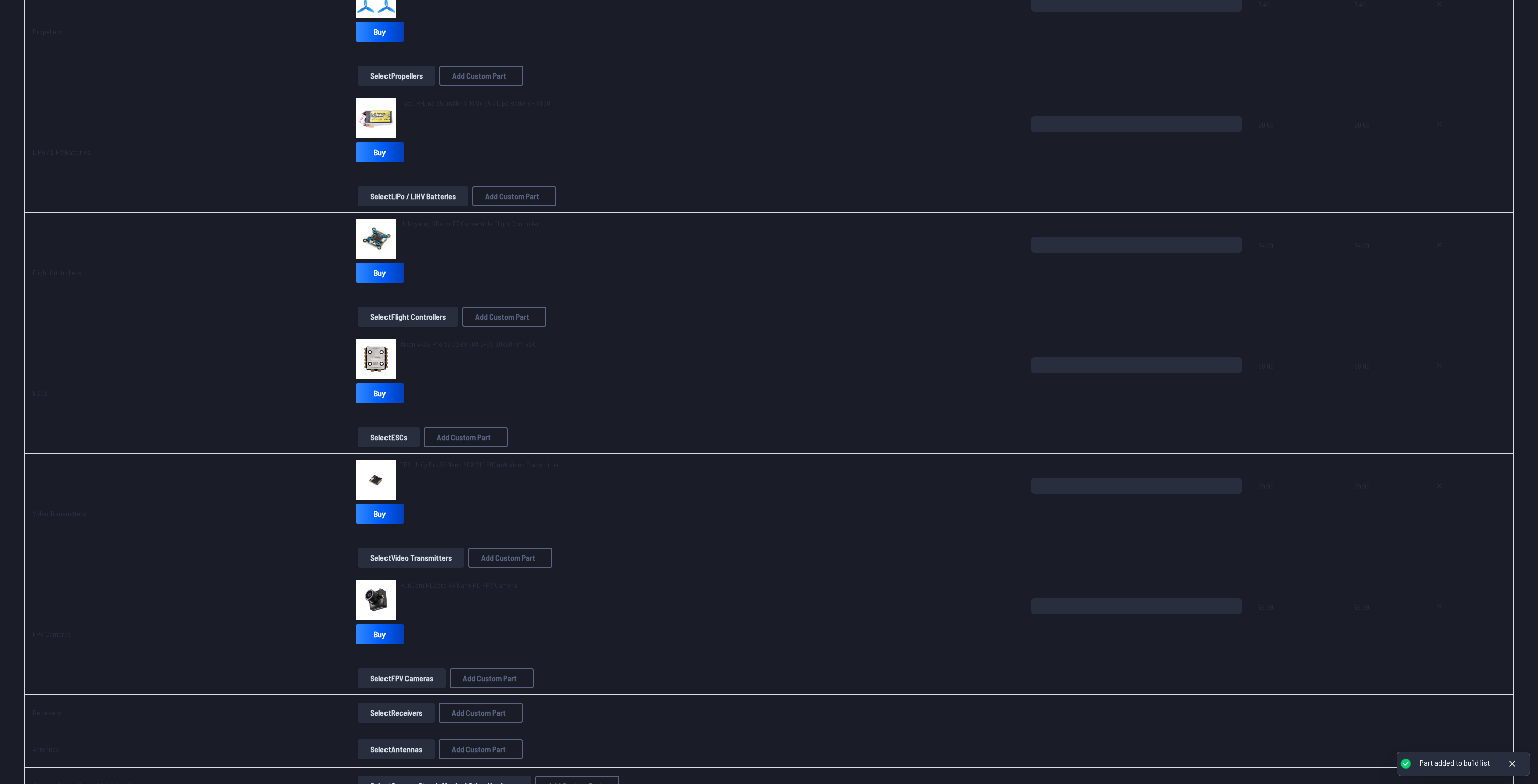
scroll to position [528, 0]
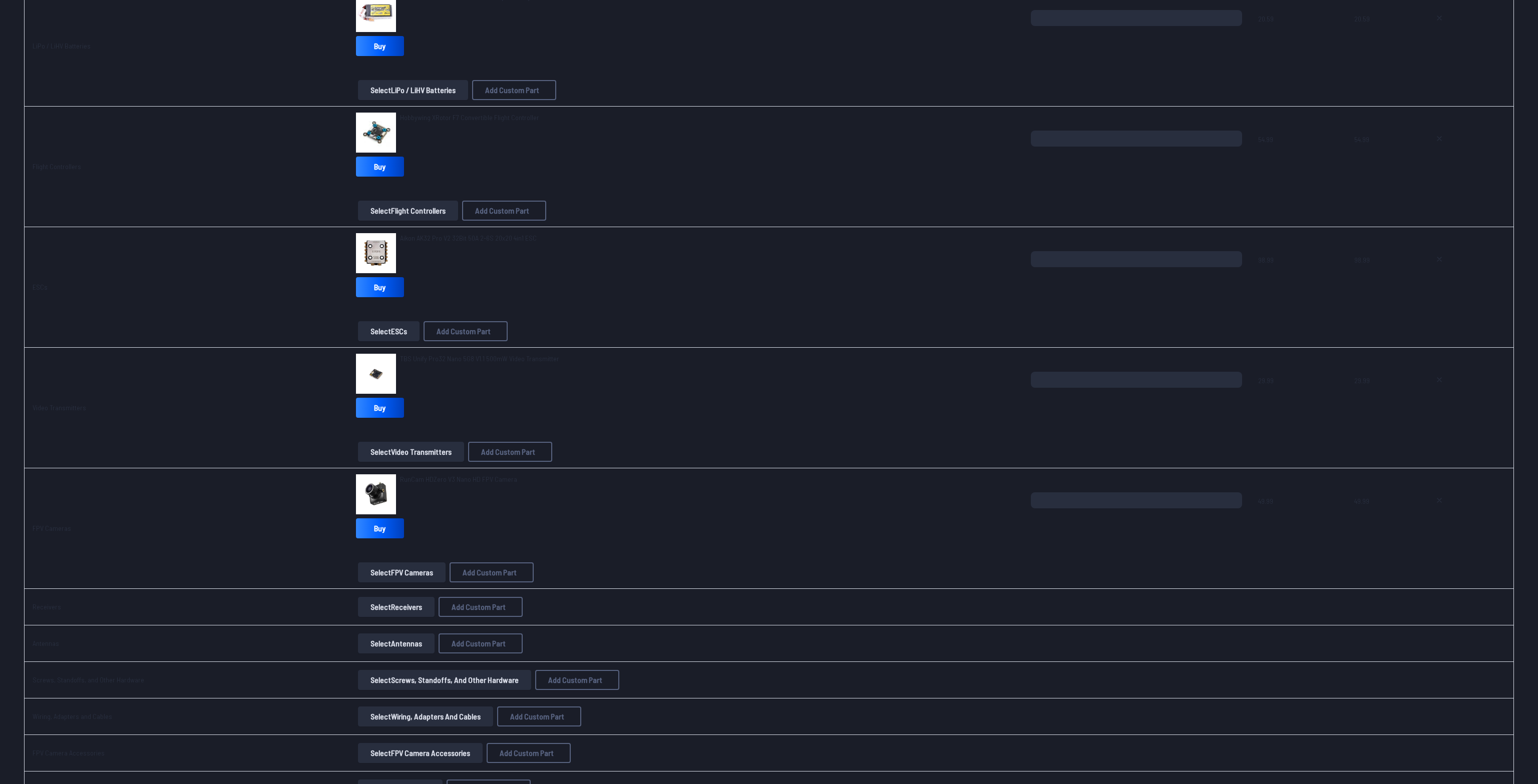
click at [382, 603] on button "Select Receivers" at bounding box center [396, 607] width 77 height 20
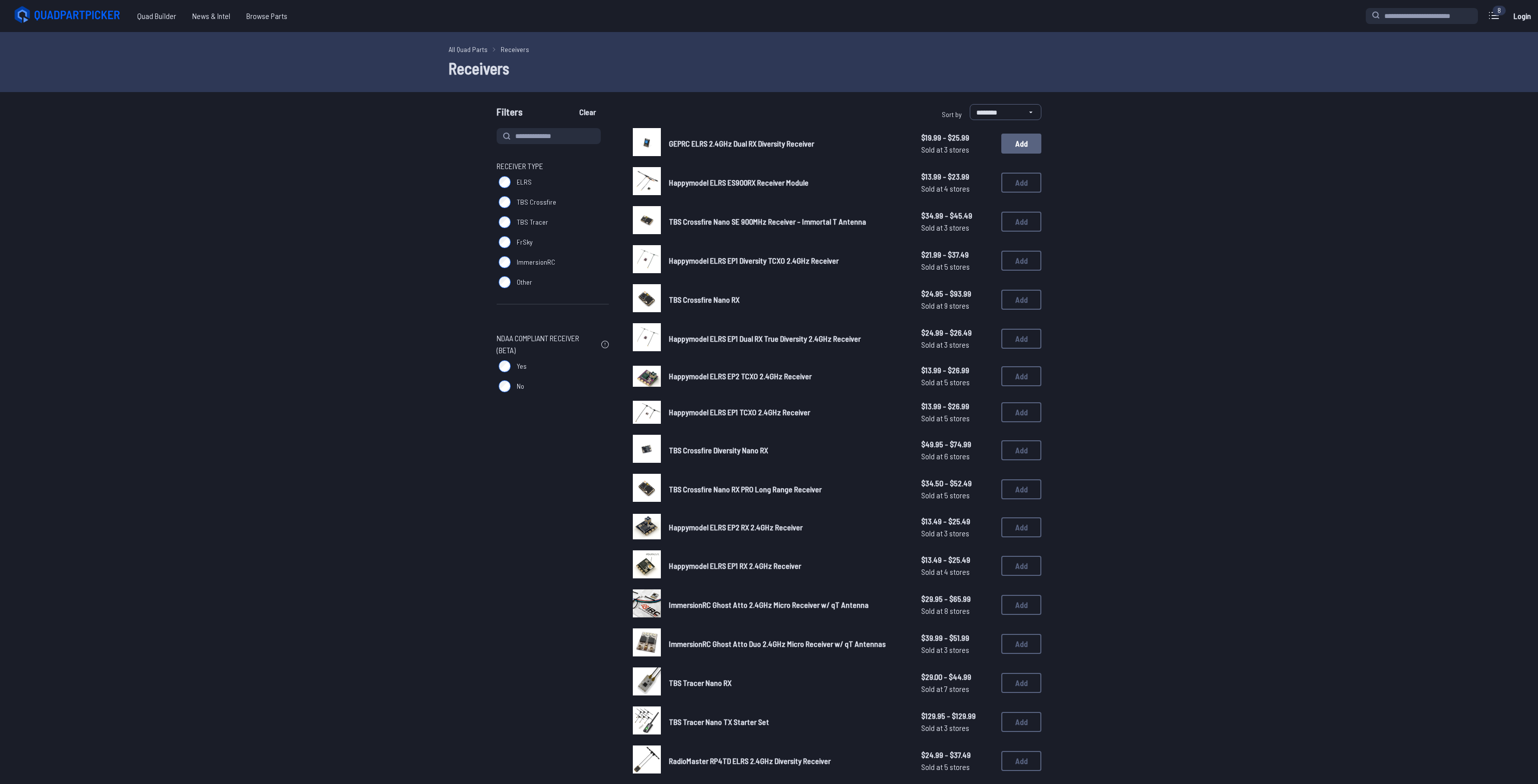
click at [1023, 139] on button "Add" at bounding box center [1021, 143] width 40 height 20
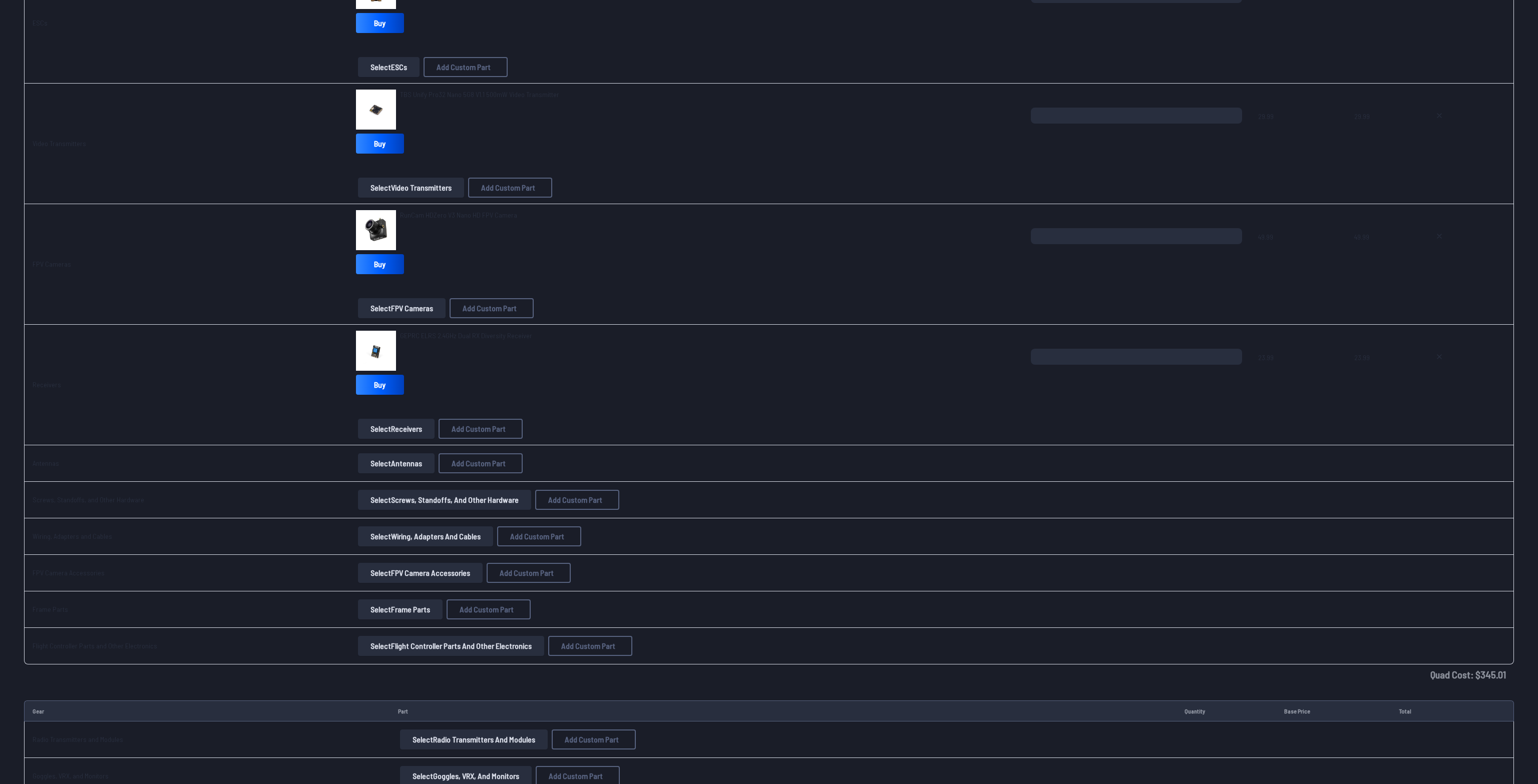
scroll to position [846, 0]
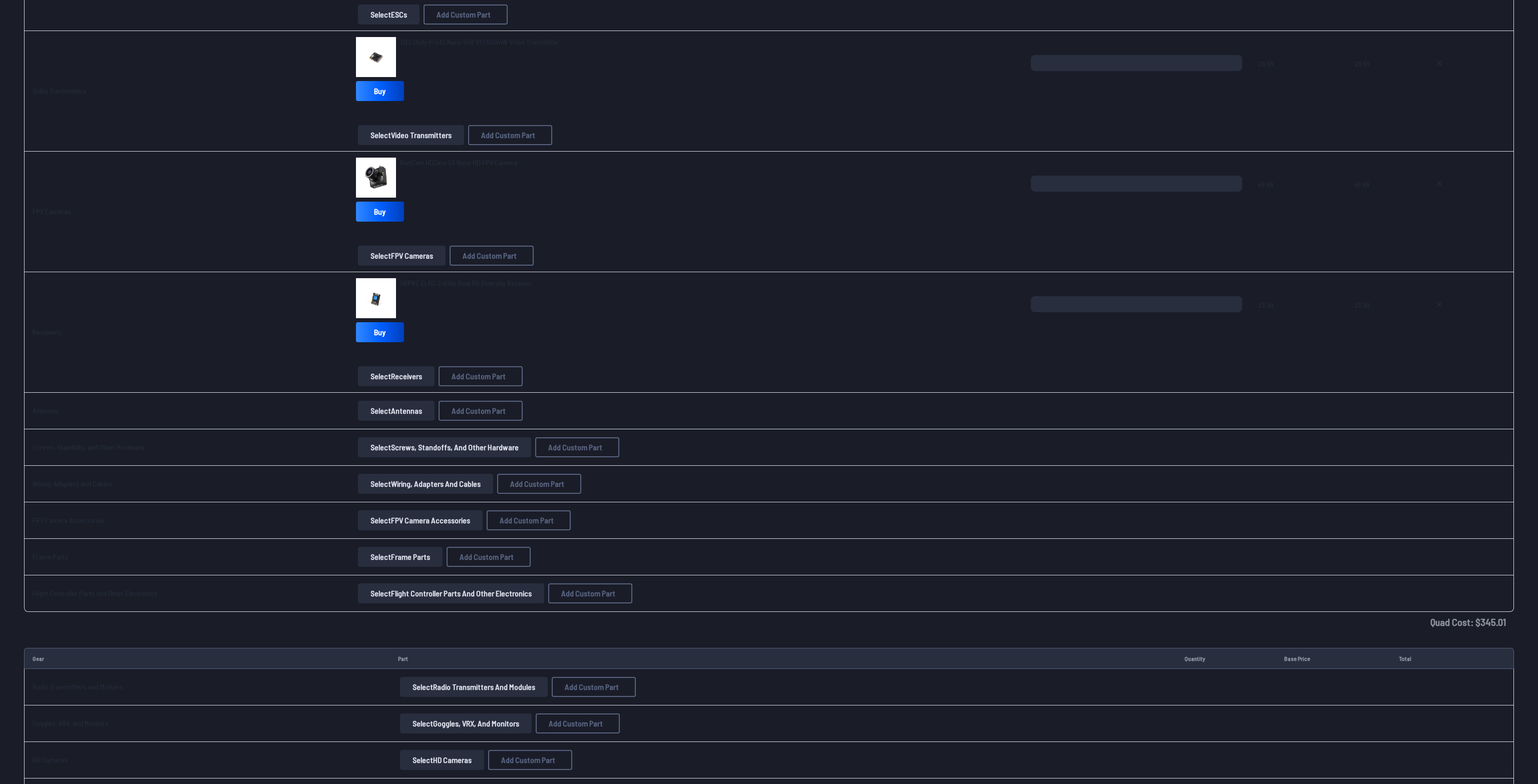
click at [382, 407] on button "Select Antennas" at bounding box center [396, 411] width 77 height 20
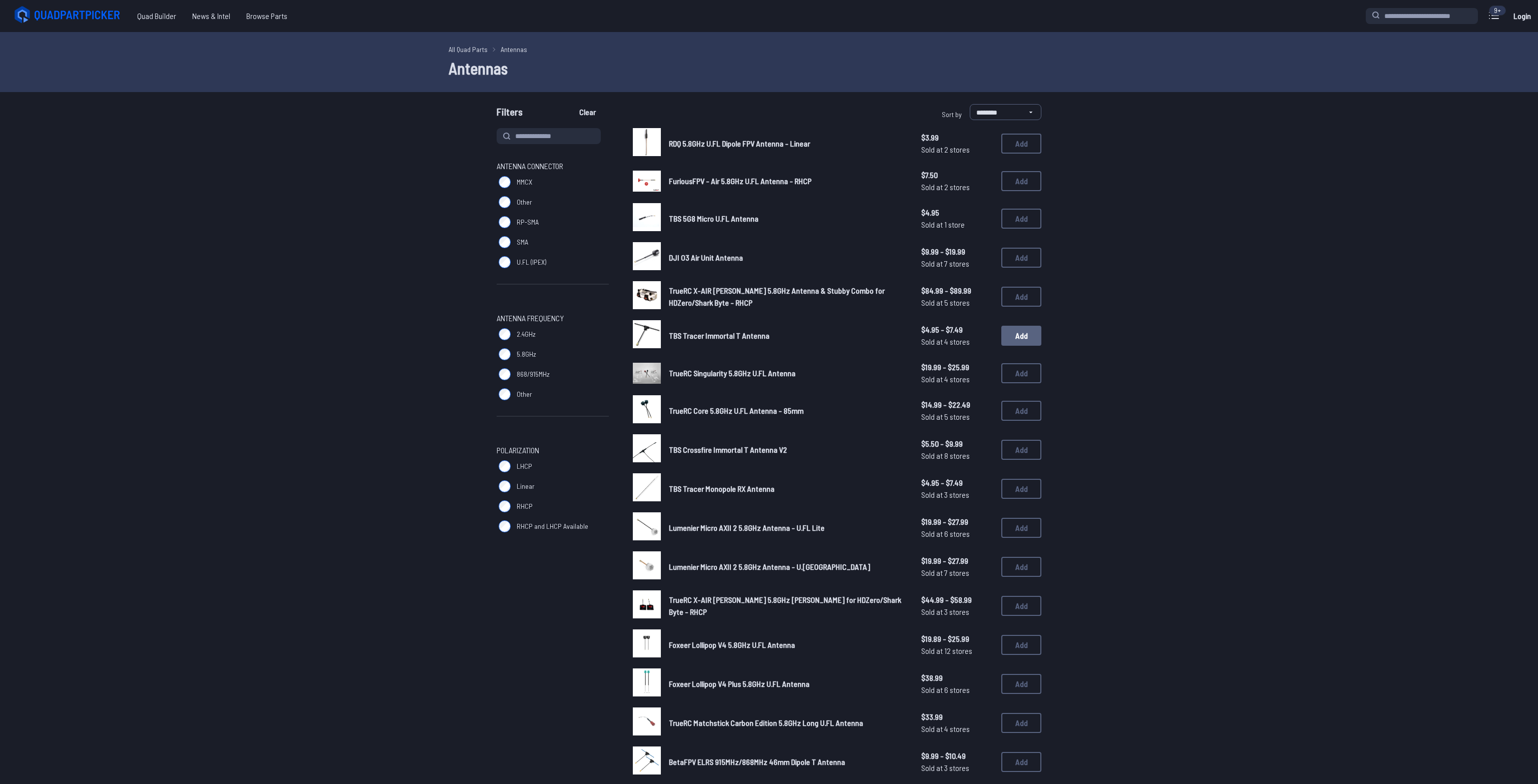
click at [1016, 340] on button "Add" at bounding box center [1021, 335] width 40 height 20
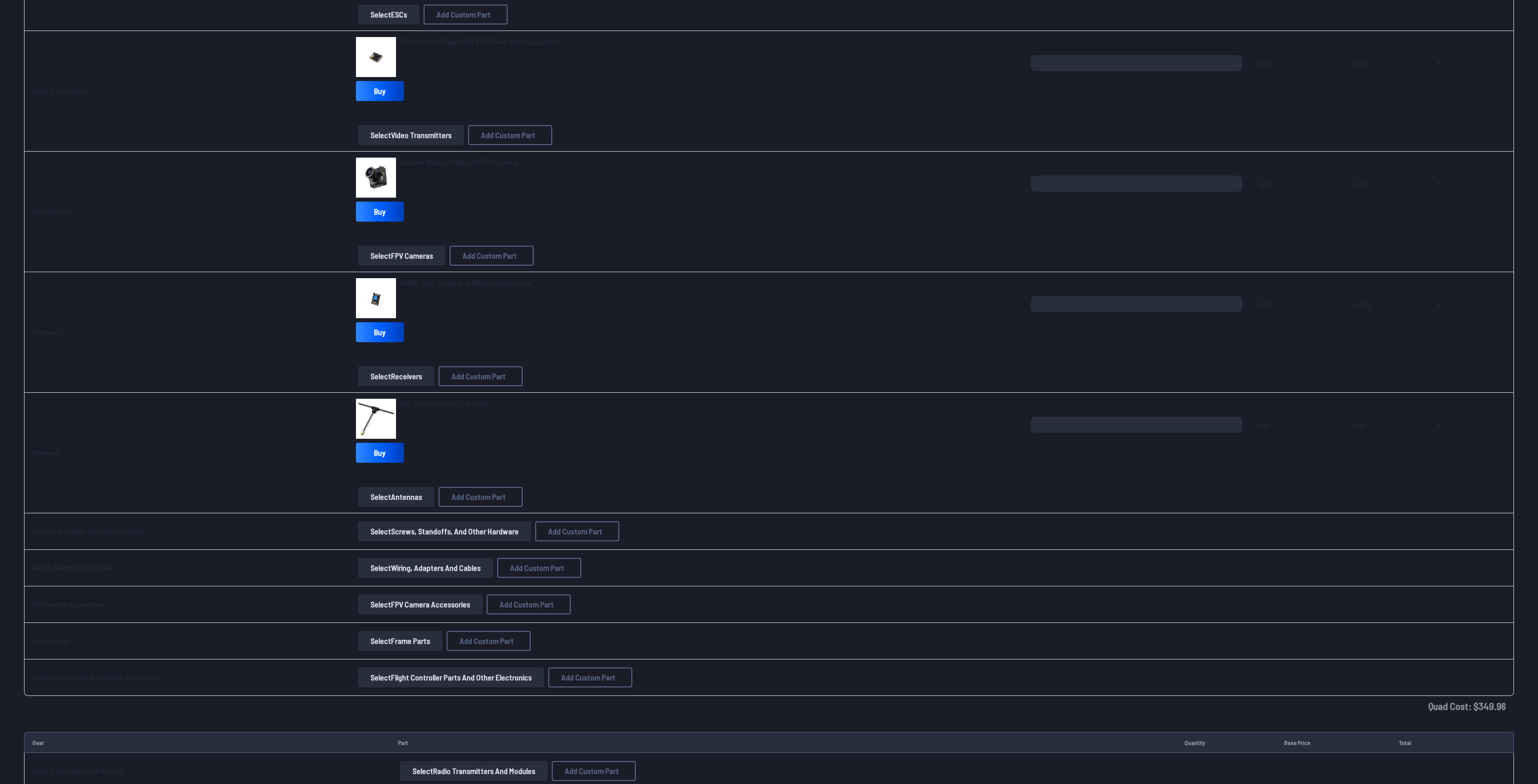
scroll to position [898, 0]
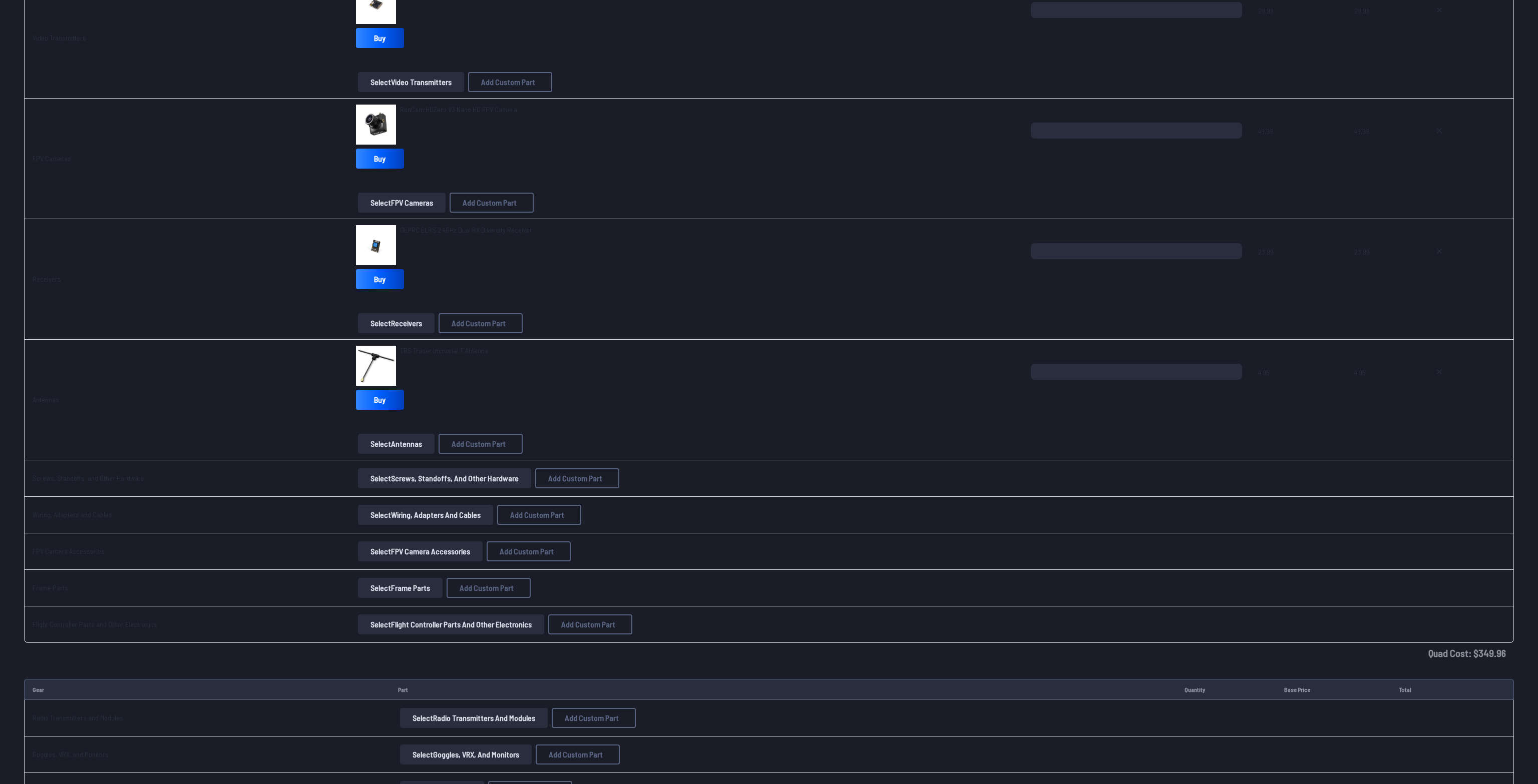
click at [374, 547] on button "Select FPV Camera Accessories" at bounding box center [421, 551] width 125 height 20
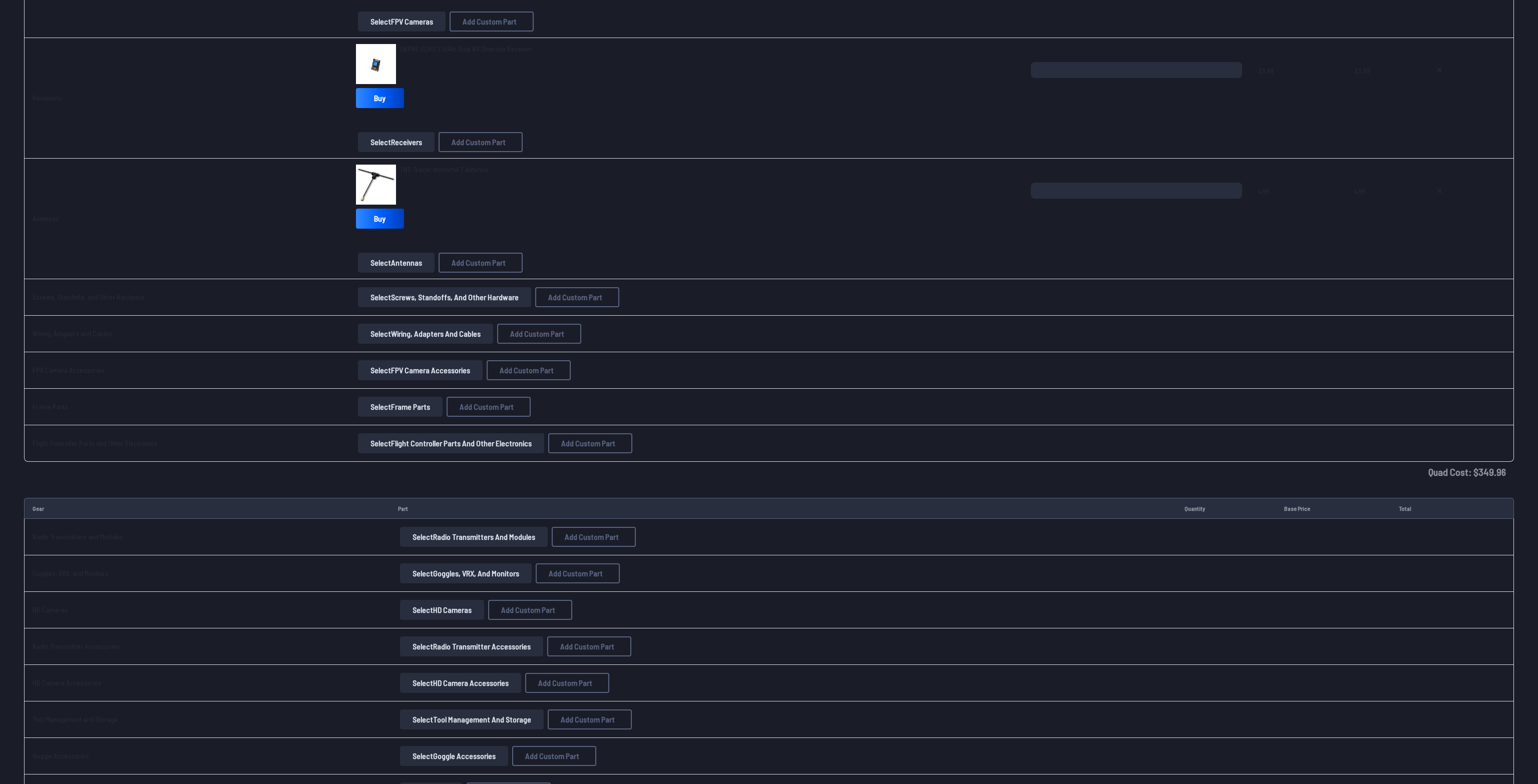
scroll to position [1026, 0]
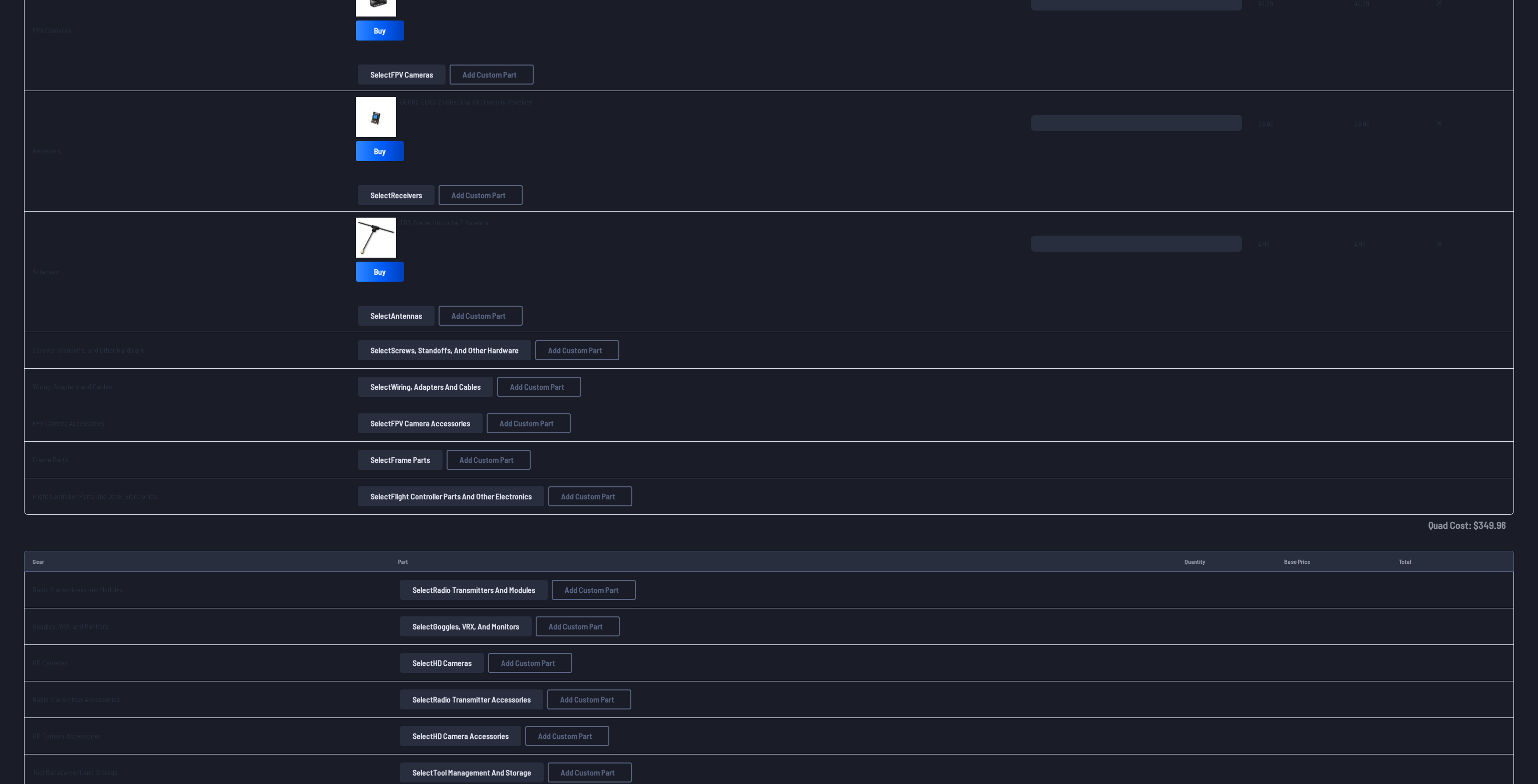
click at [384, 352] on button "Select Screws, Standoffs, and Other Hardware" at bounding box center [445, 350] width 173 height 20
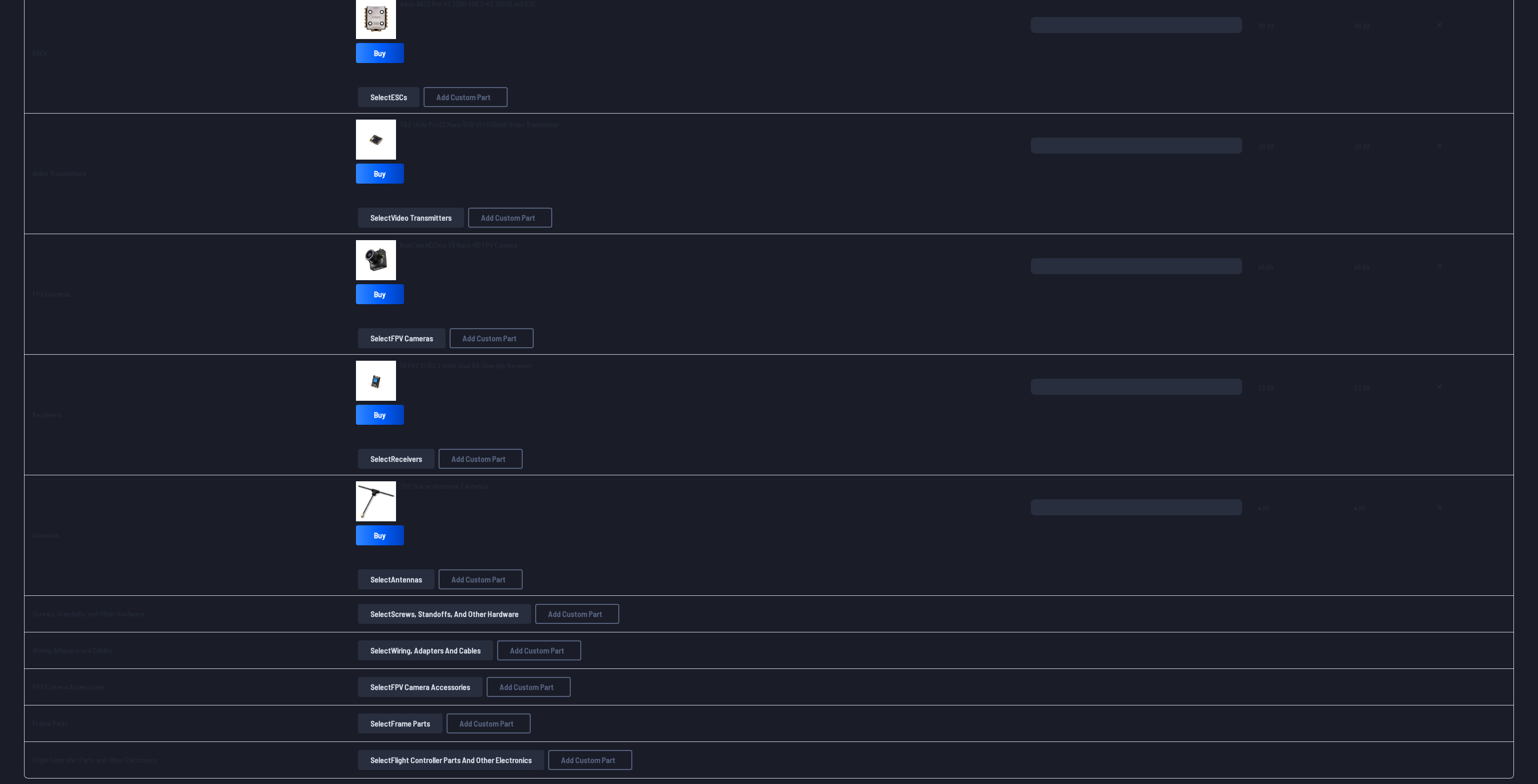
scroll to position [868, 0]
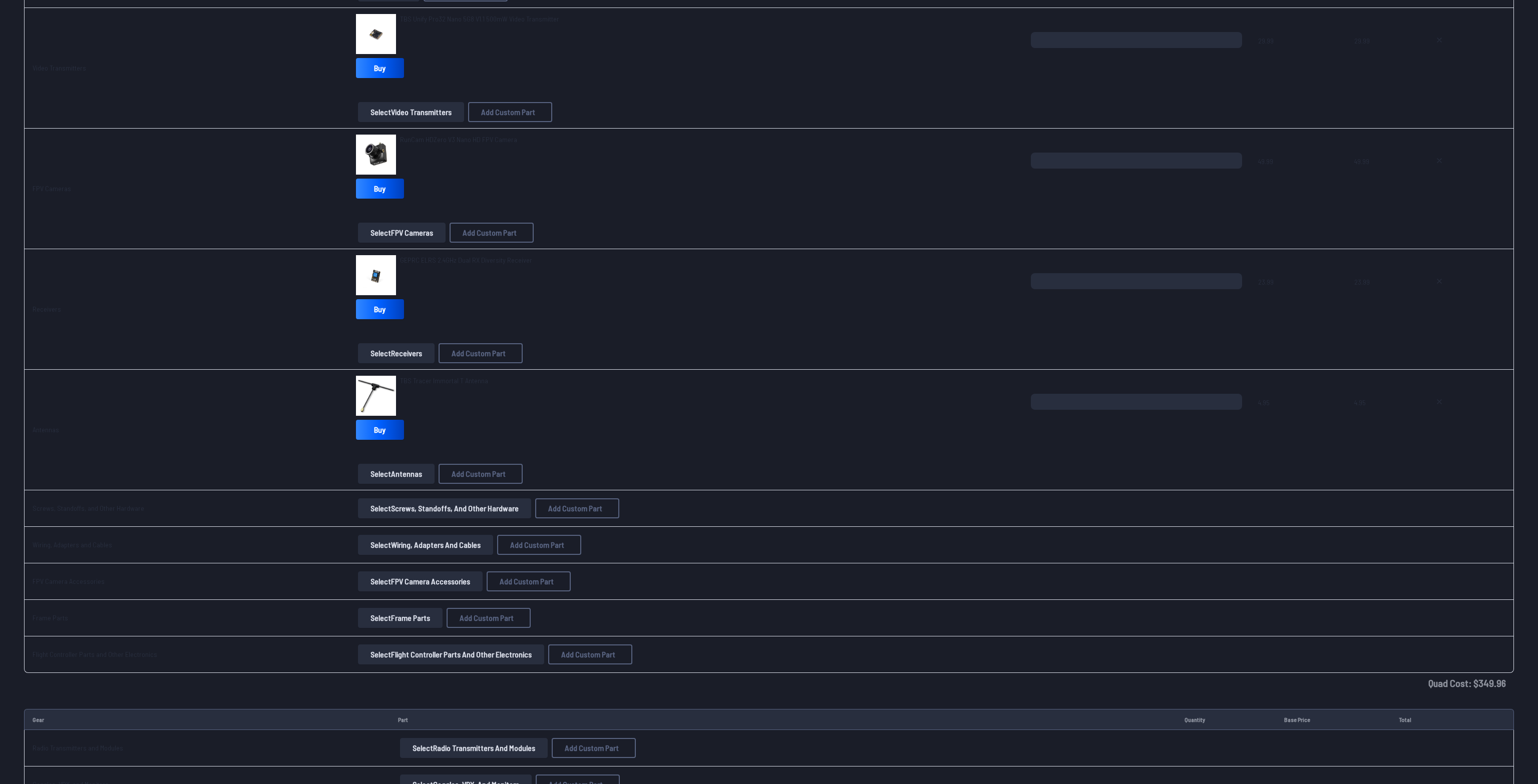
click at [375, 578] on button "Select FPV Camera Accessories" at bounding box center [421, 582] width 125 height 20
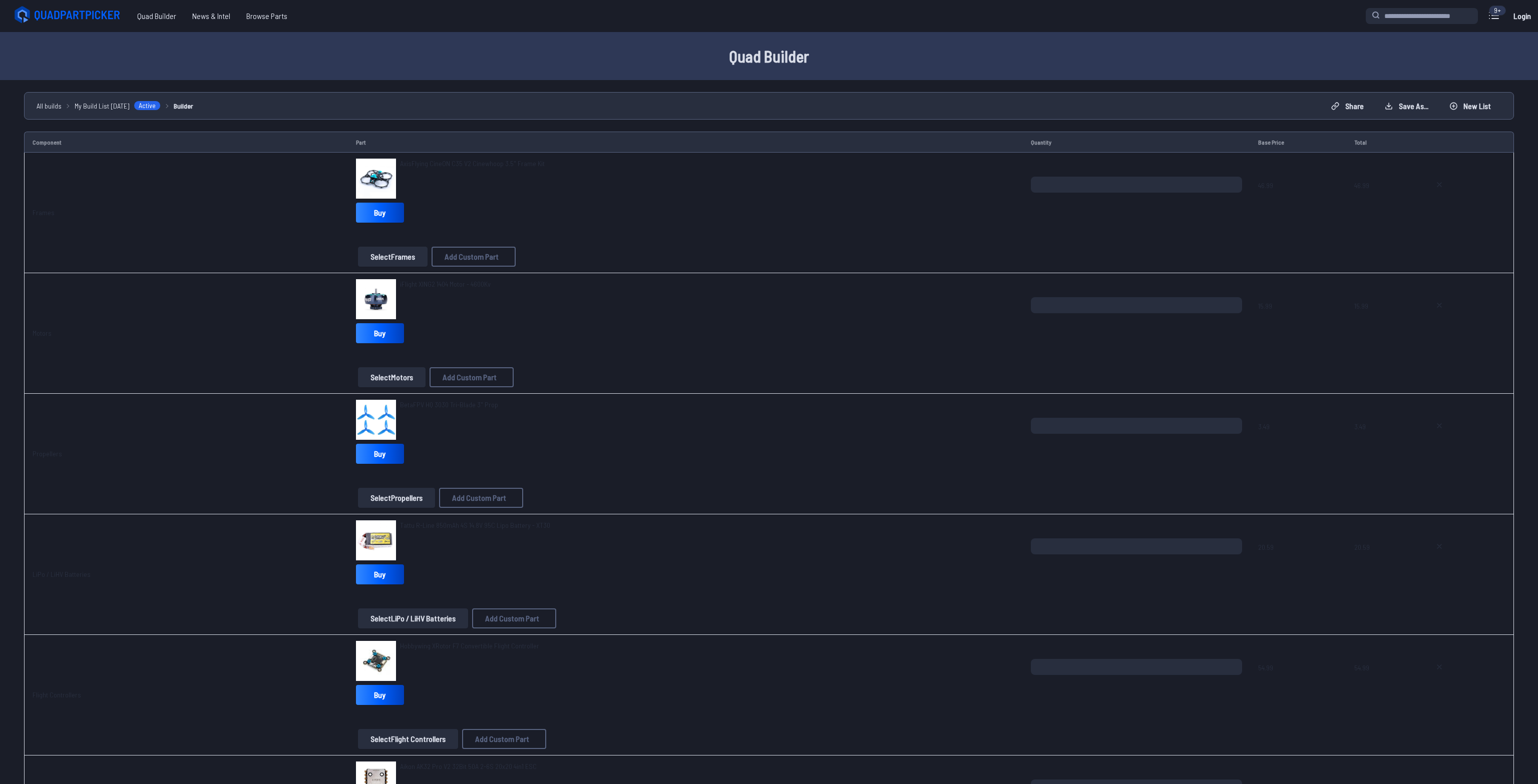
scroll to position [1344, 0]
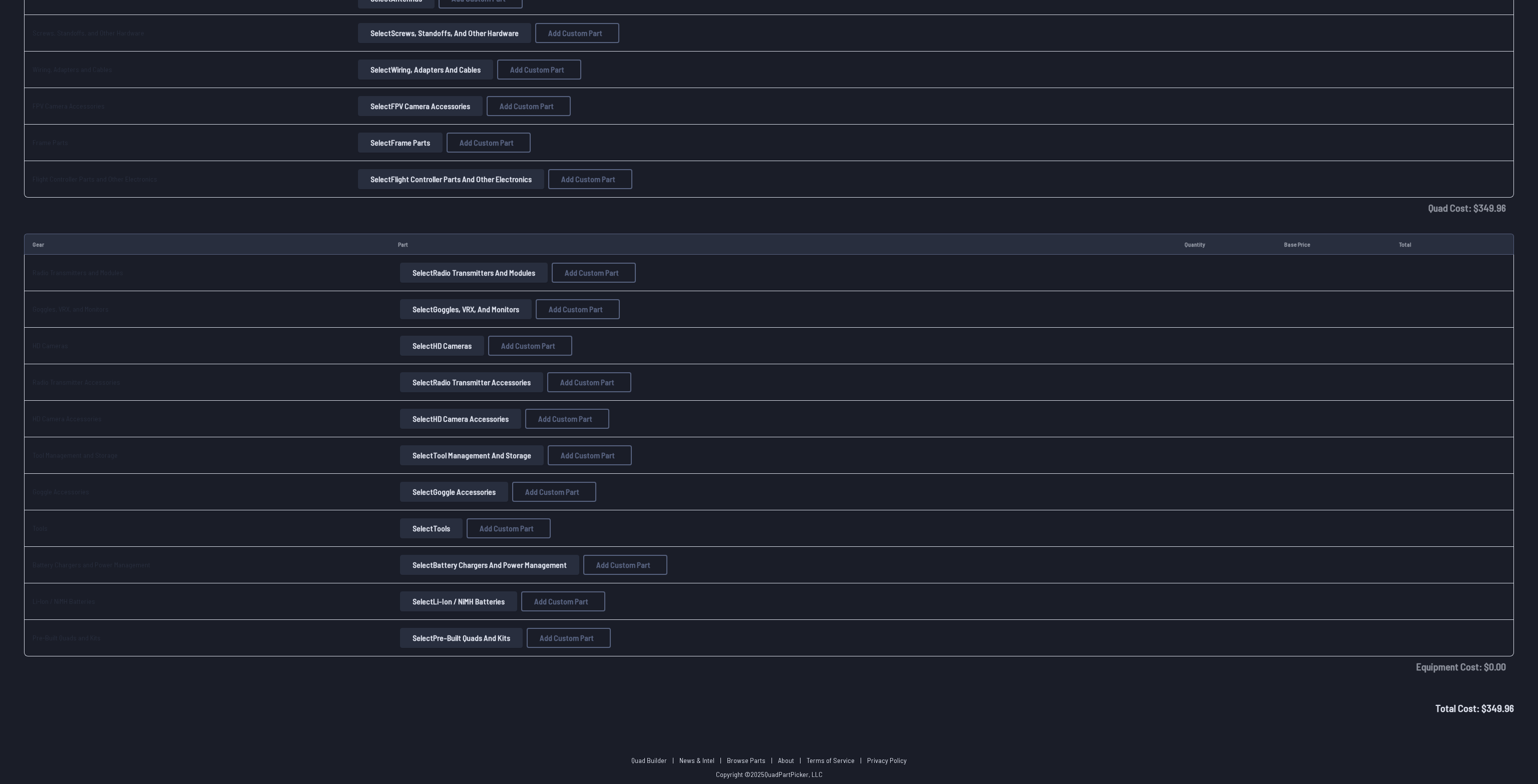
click at [441, 175] on button "Select Flight Controller Parts and Other Electronics" at bounding box center [451, 179] width 186 height 20
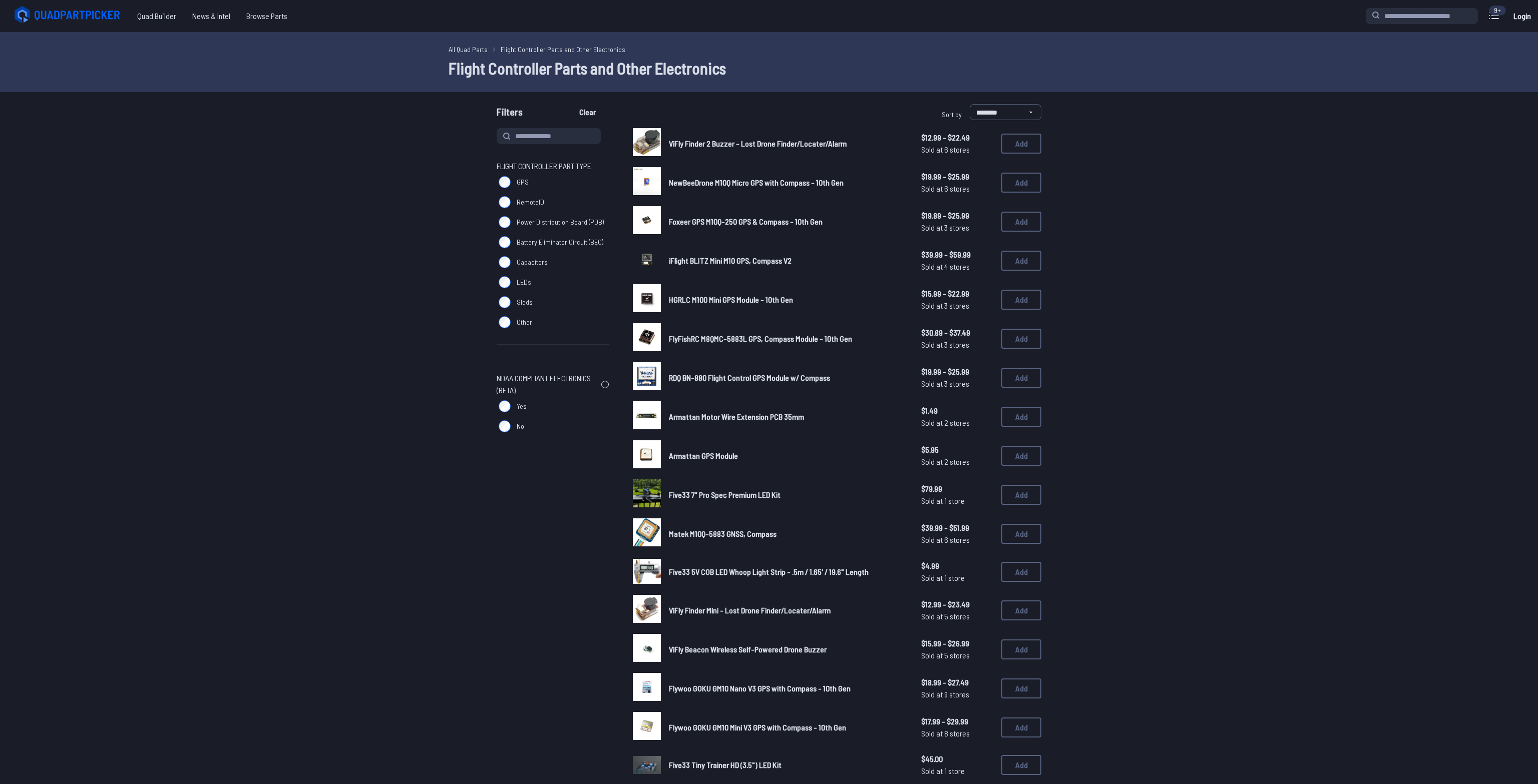
drag, startPoint x: 484, startPoint y: 644, endPoint x: 485, endPoint y: 623, distance: 21.0
click at [485, 642] on div "Flight Controller Part Type GPS RemoteID Power Distribution Board (PDB) Battery…" at bounding box center [769, 530] width 641 height 805
click at [490, 595] on div "Flight Controller Part Type GPS RemoteID Power Distribution Board (PDB) Battery…" at bounding box center [769, 530] width 641 height 805
click at [364, 333] on form "**********" at bounding box center [769, 519] width 1538 height 829
click at [277, 229] on form "**********" at bounding box center [769, 519] width 1538 height 829
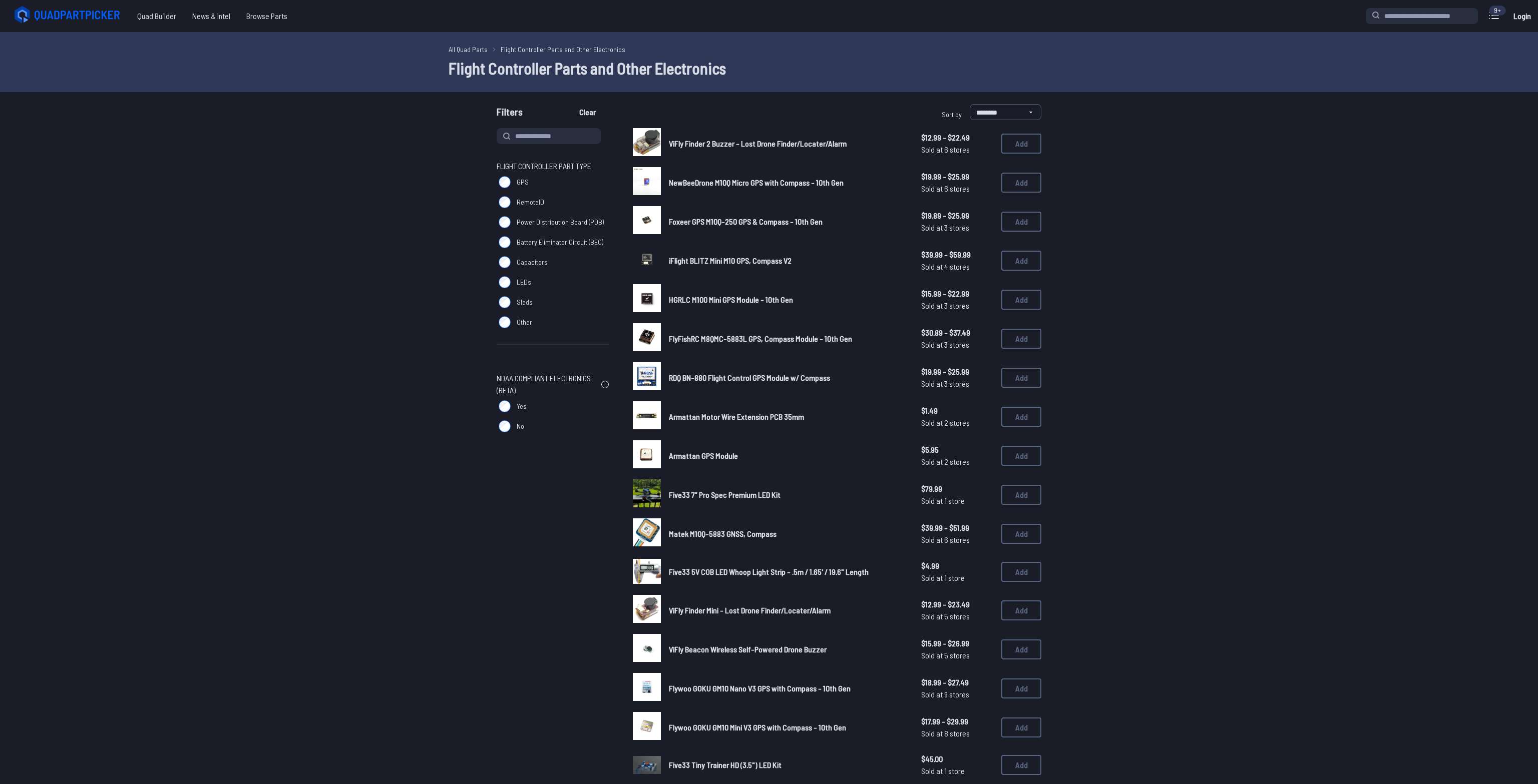
click at [506, 188] on label "GPS" at bounding box center [553, 182] width 112 height 20
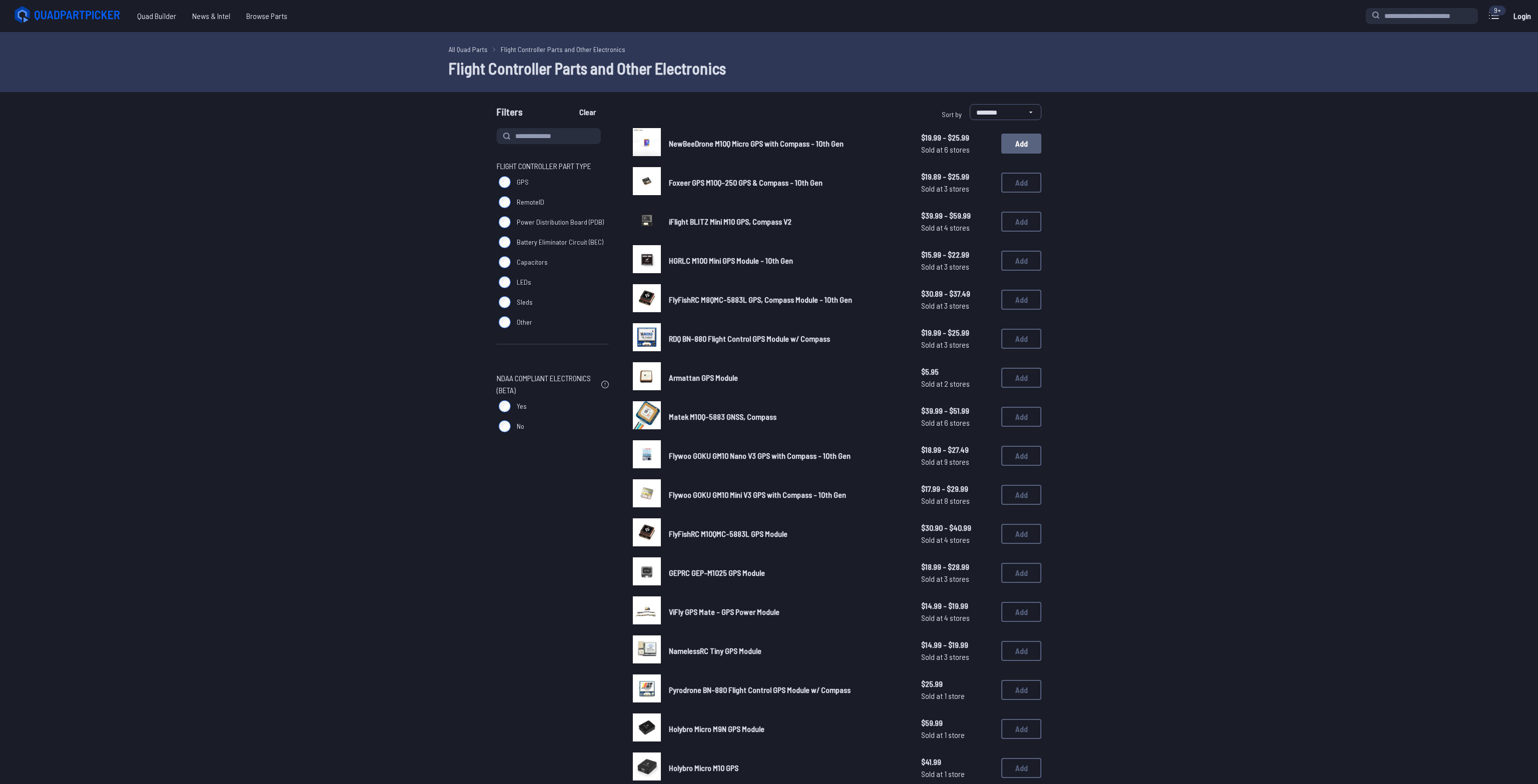
click at [1016, 147] on button "Add" at bounding box center [1021, 143] width 40 height 20
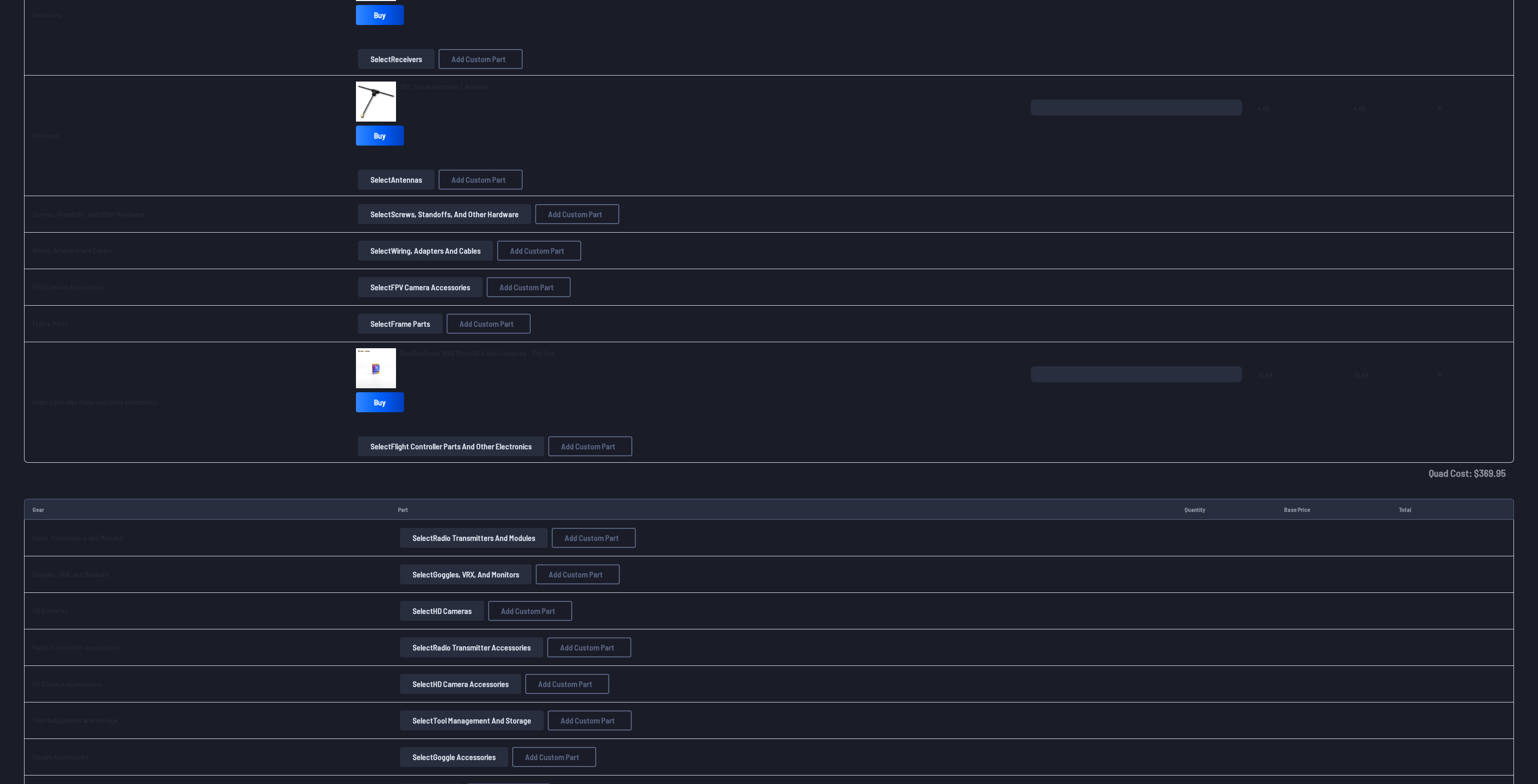
scroll to position [1215, 0]
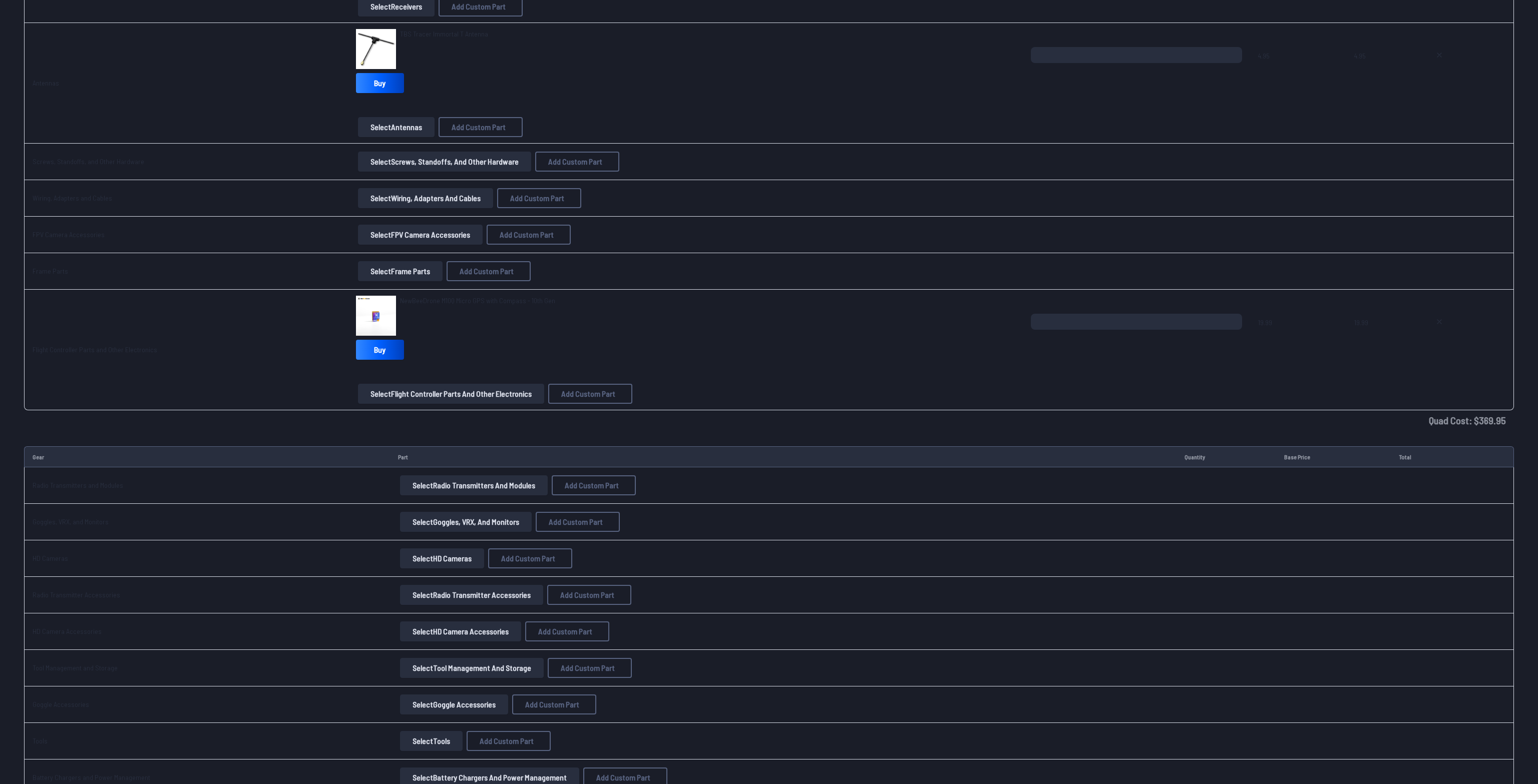
click at [454, 485] on button "Select Radio Transmitters and Modules" at bounding box center [474, 485] width 147 height 20
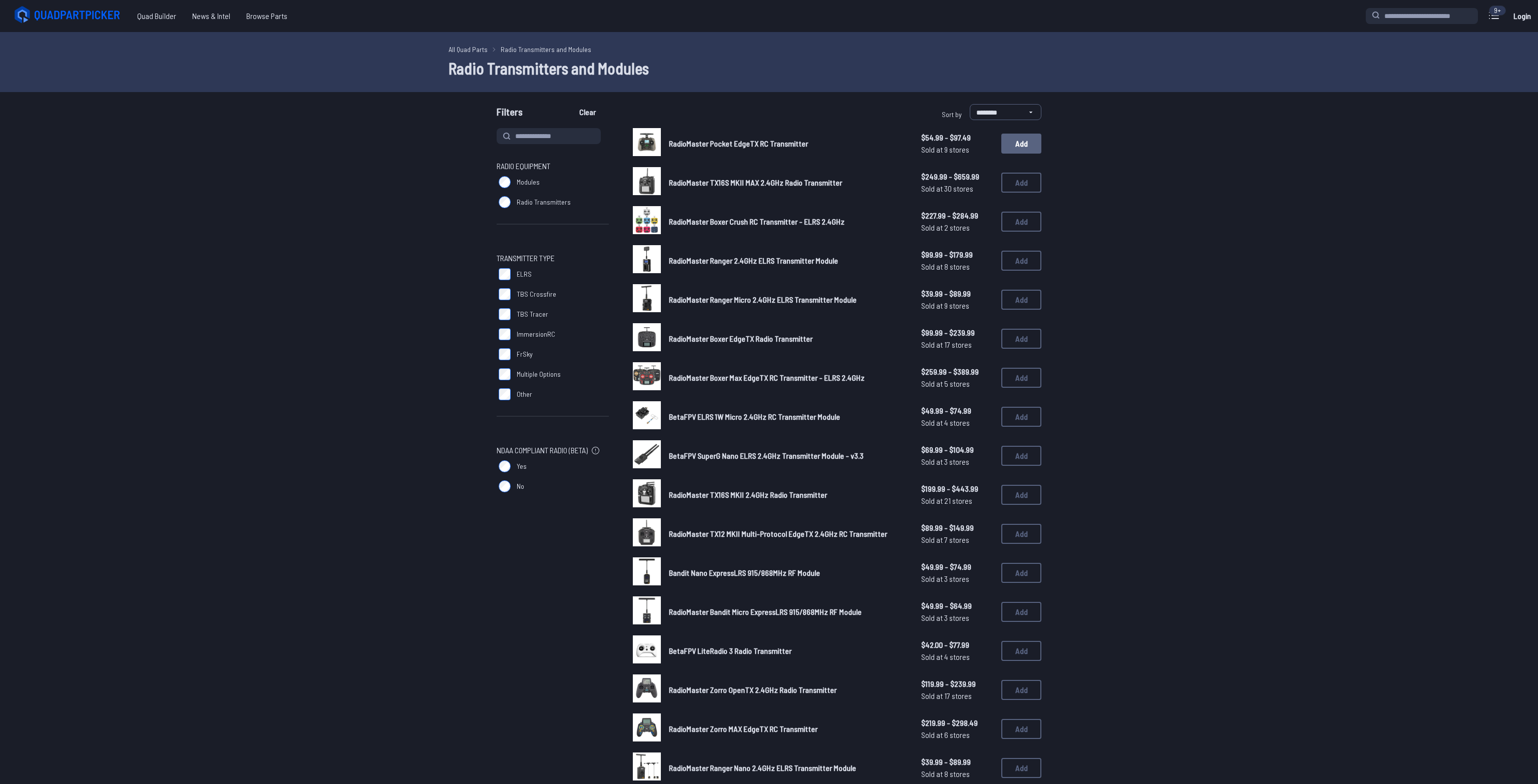
click at [1015, 146] on button "Add" at bounding box center [1021, 143] width 40 height 20
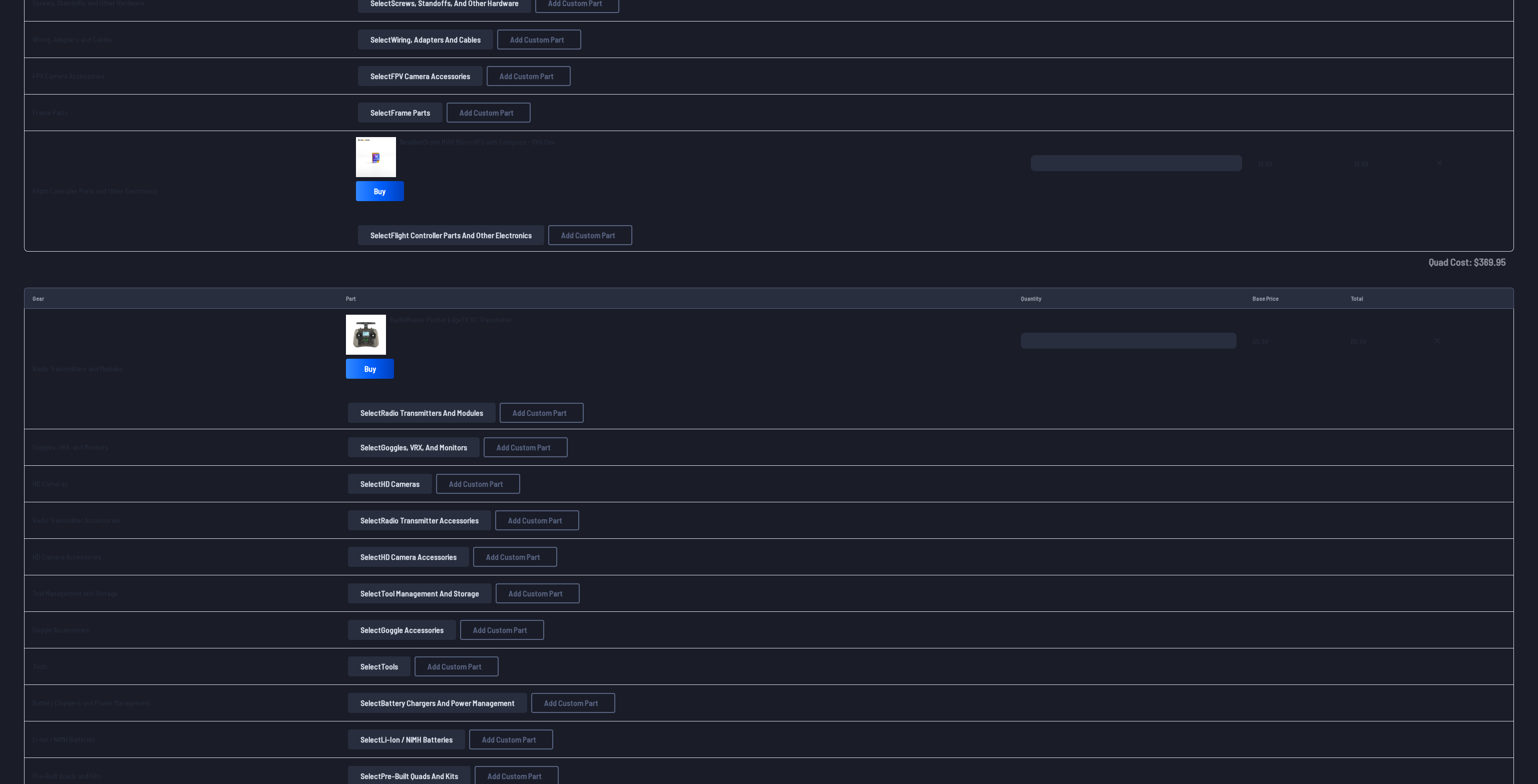
scroll to position [1426, 0]
